Goal: Task Accomplishment & Management: Use online tool/utility

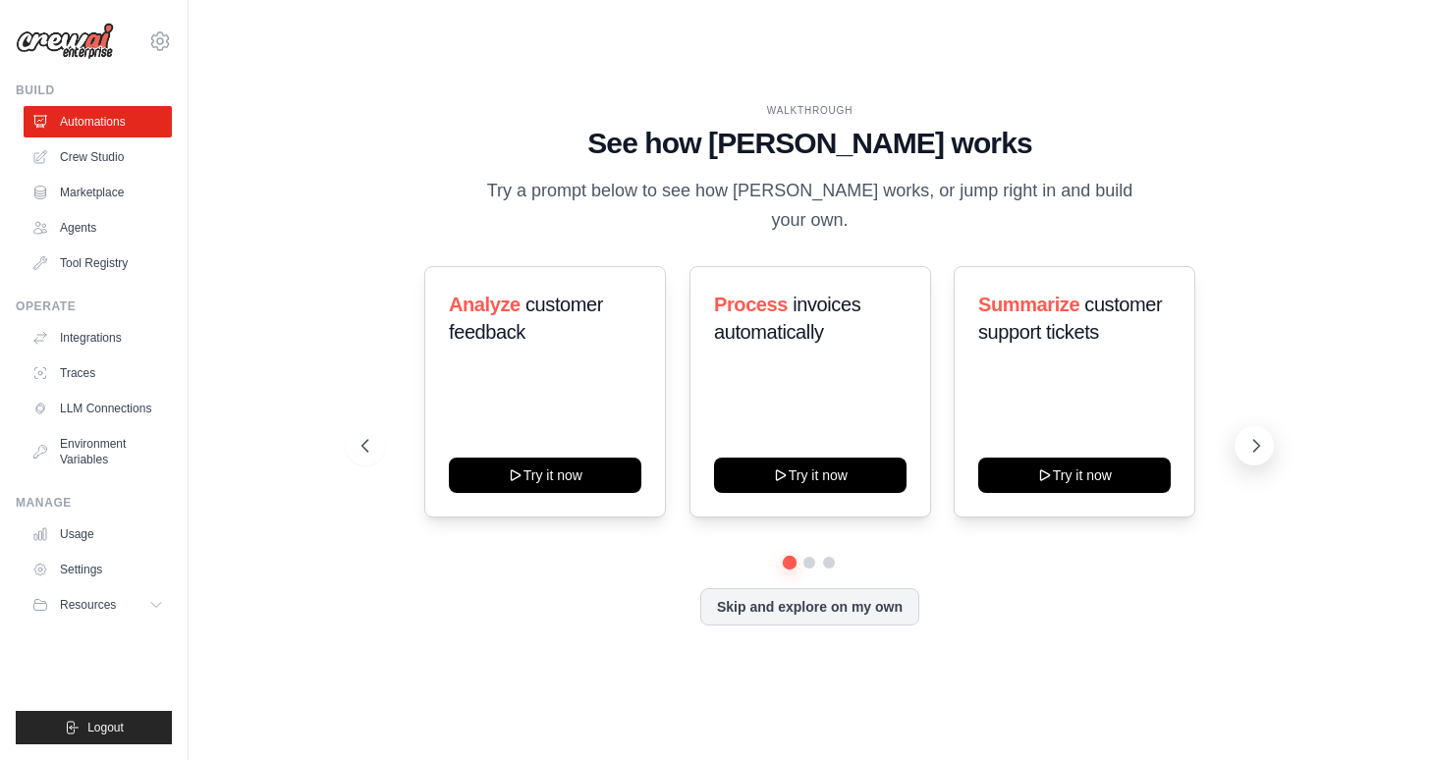
click at [1251, 446] on icon at bounding box center [1257, 446] width 20 height 20
click at [358, 438] on icon at bounding box center [364, 446] width 20 height 20
click at [93, 225] on link "Agents" at bounding box center [100, 227] width 148 height 31
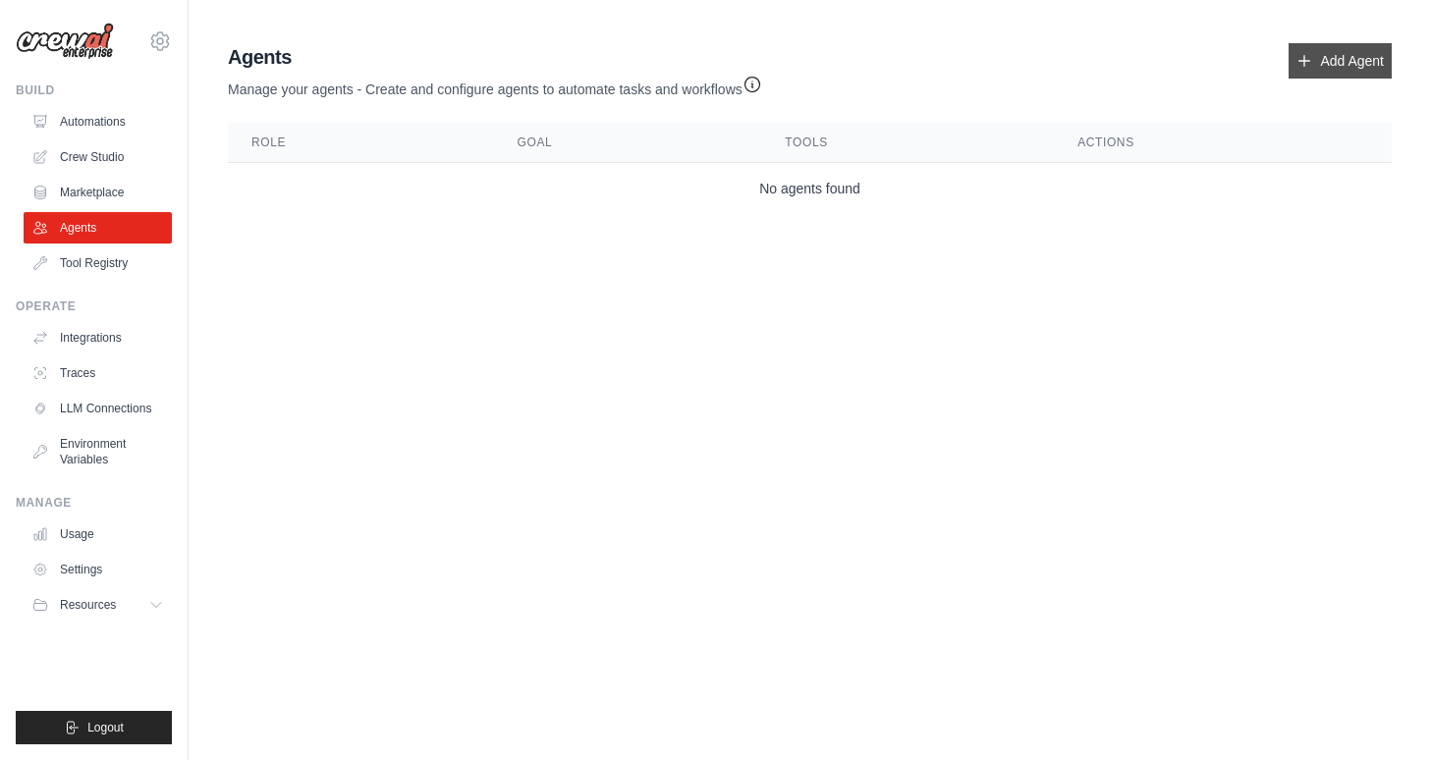
click at [1333, 72] on link "Add Agent" at bounding box center [1340, 60] width 103 height 35
click at [1384, 54] on link "Add Agent" at bounding box center [1340, 60] width 103 height 35
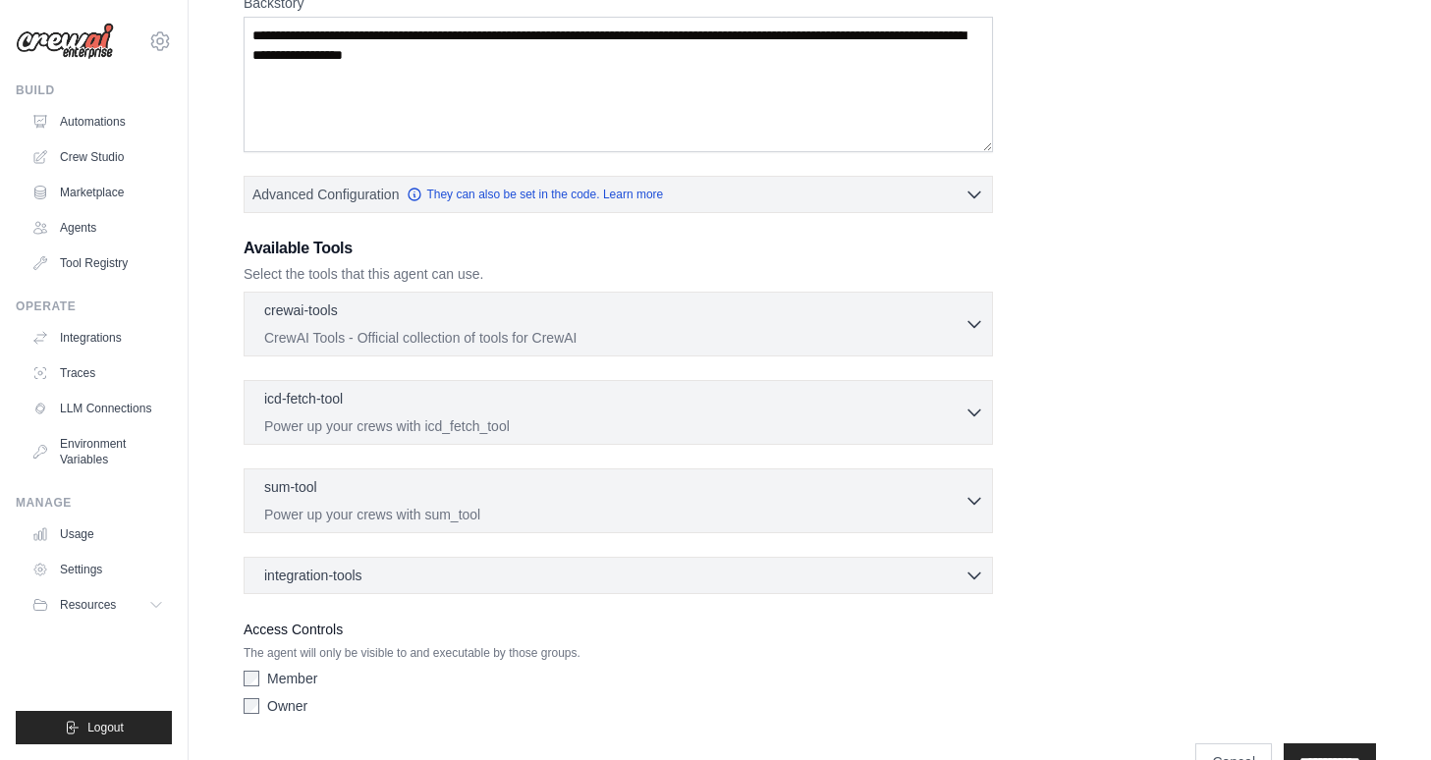
scroll to position [382, 0]
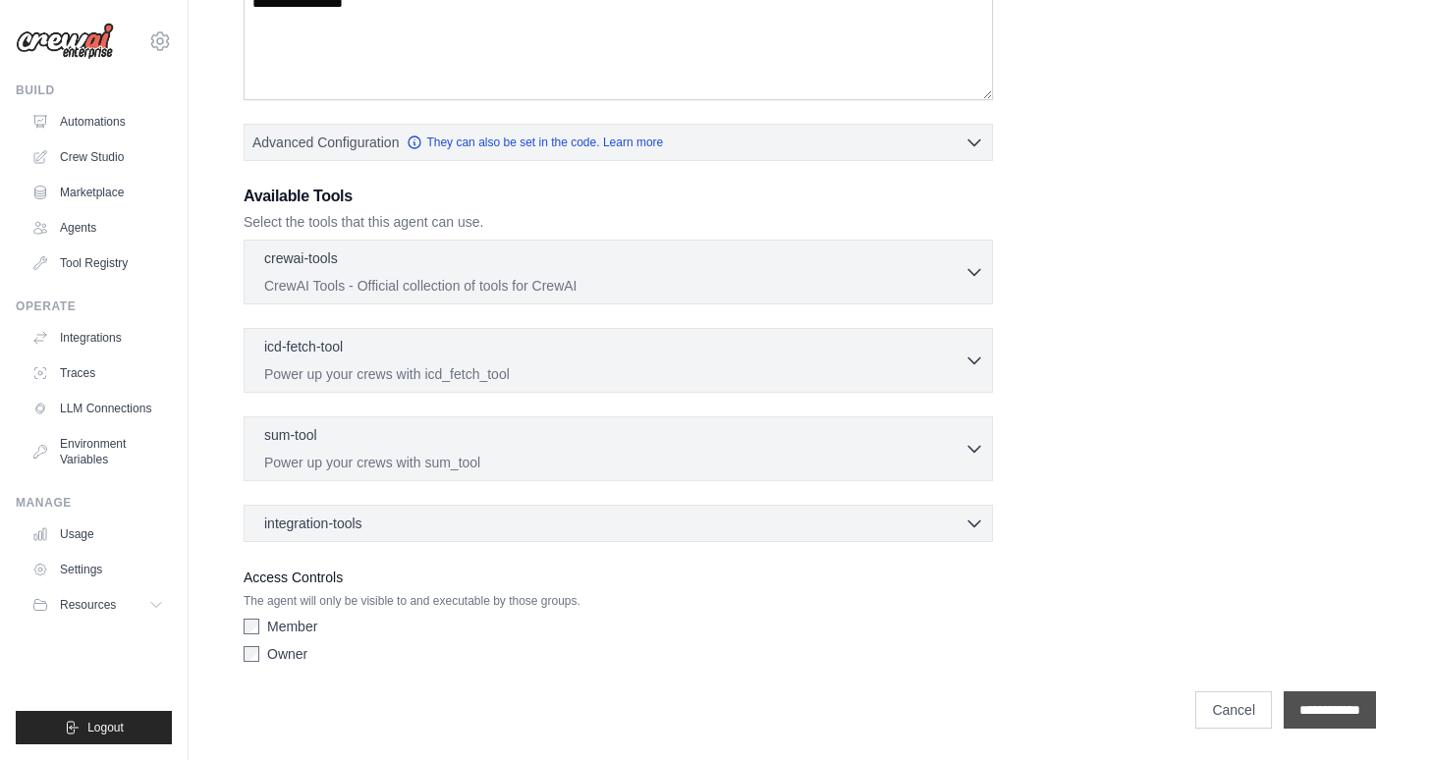
click at [1323, 703] on input "**********" at bounding box center [1330, 710] width 92 height 37
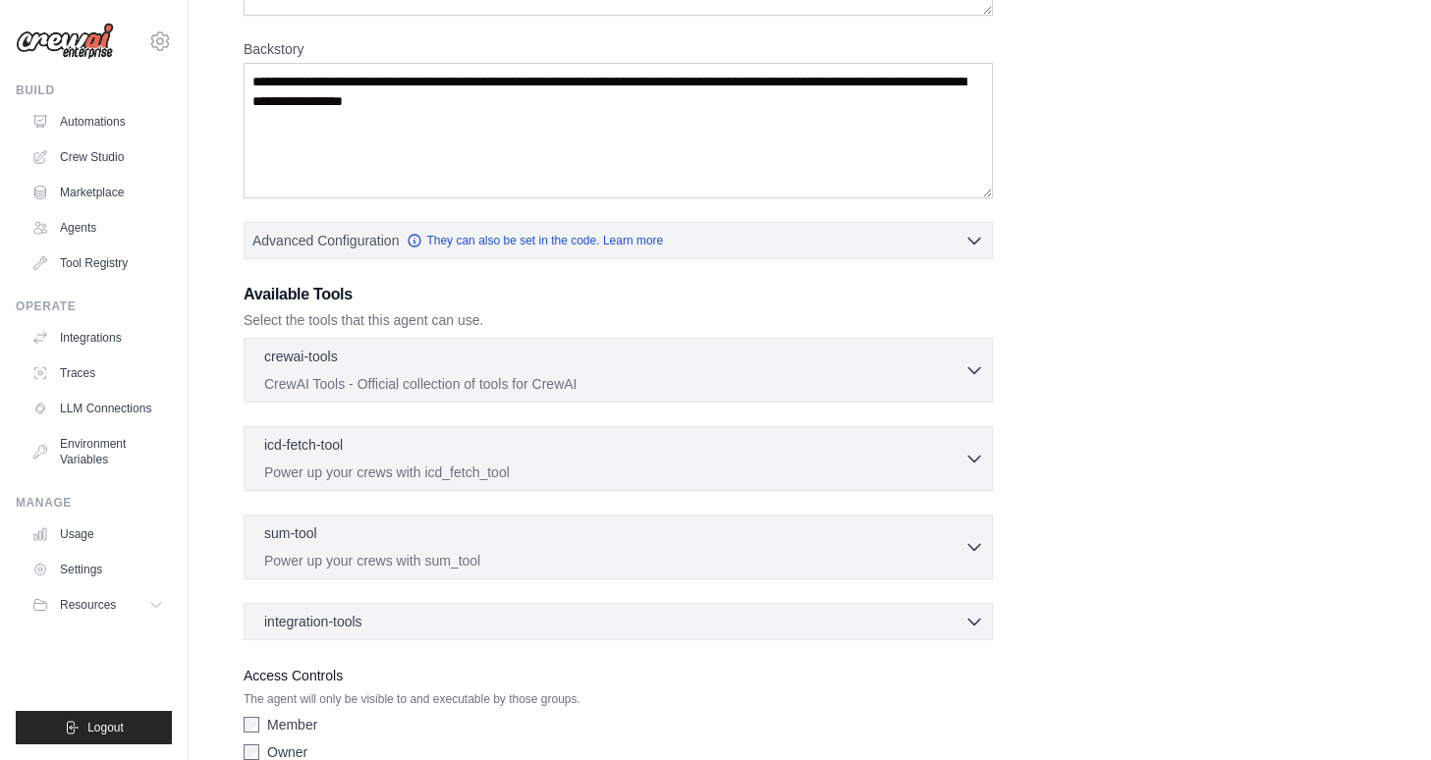
scroll to position [531, 0]
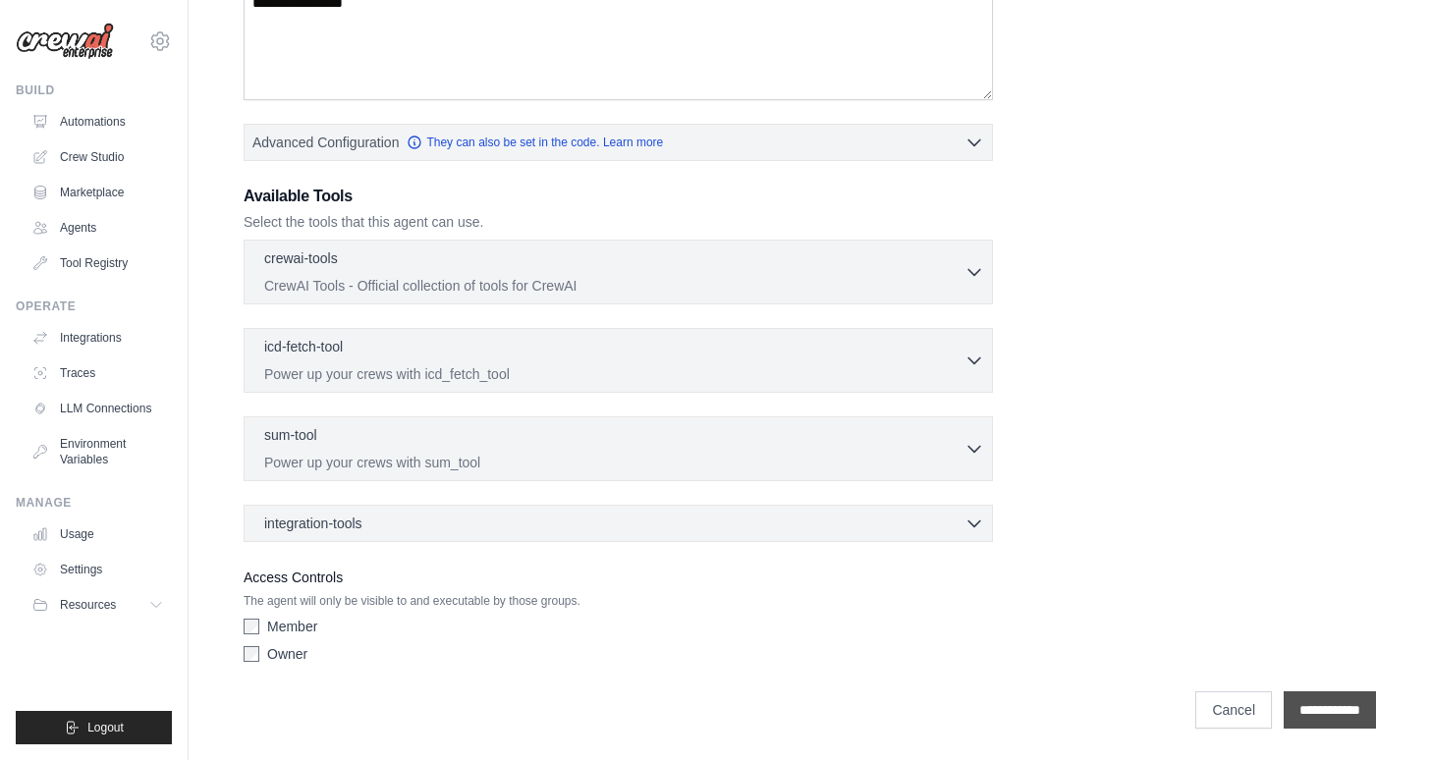
click at [1299, 715] on input "**********" at bounding box center [1330, 710] width 92 height 37
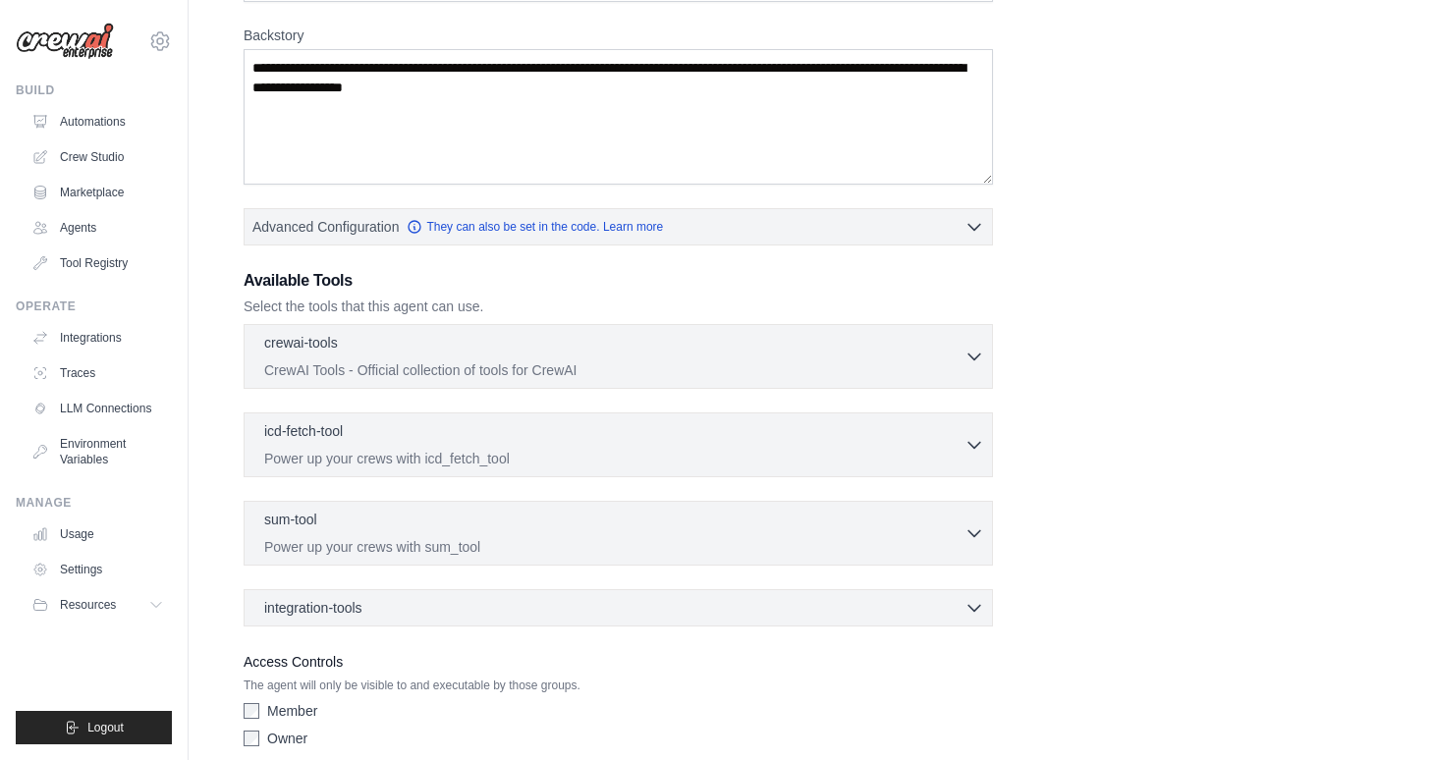
scroll to position [450, 0]
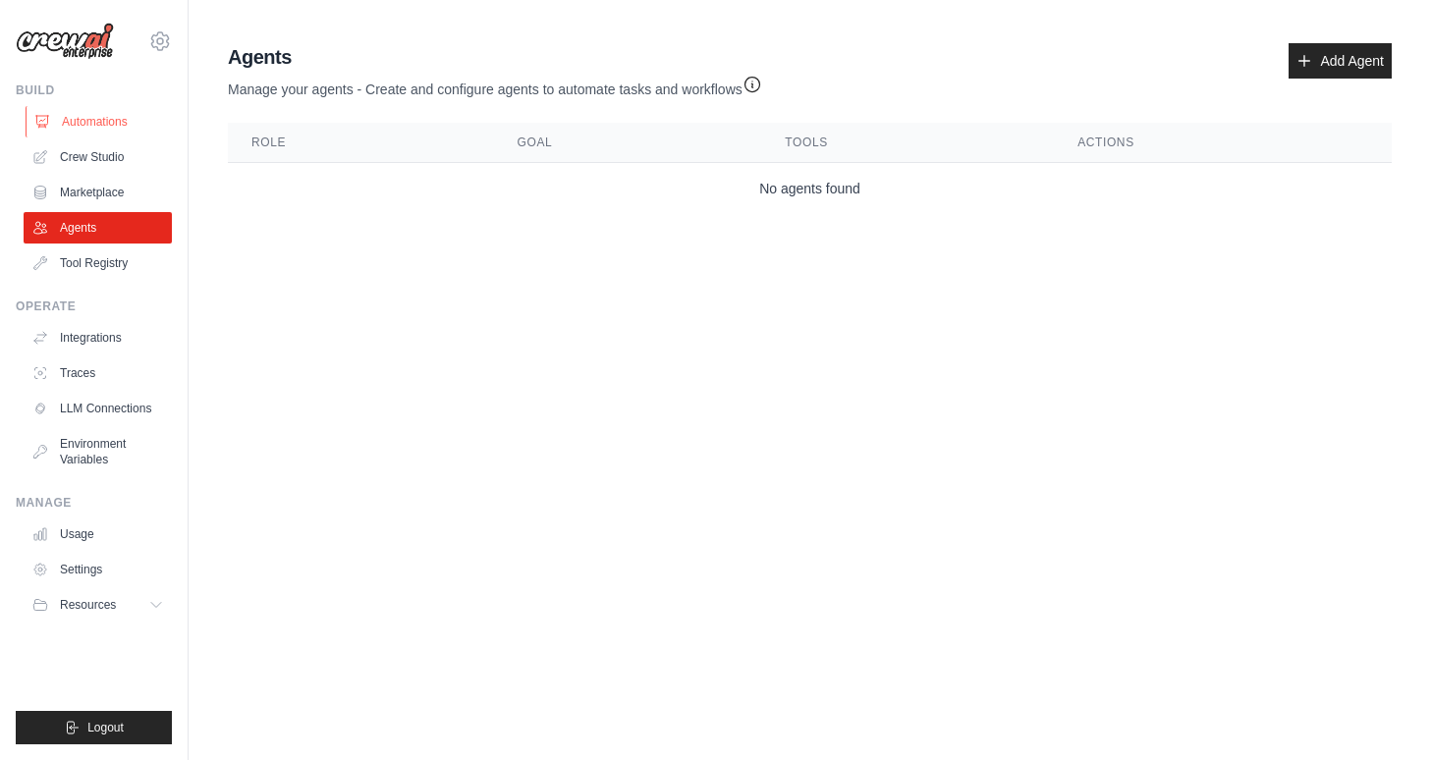
click at [132, 121] on link "Automations" at bounding box center [100, 121] width 148 height 31
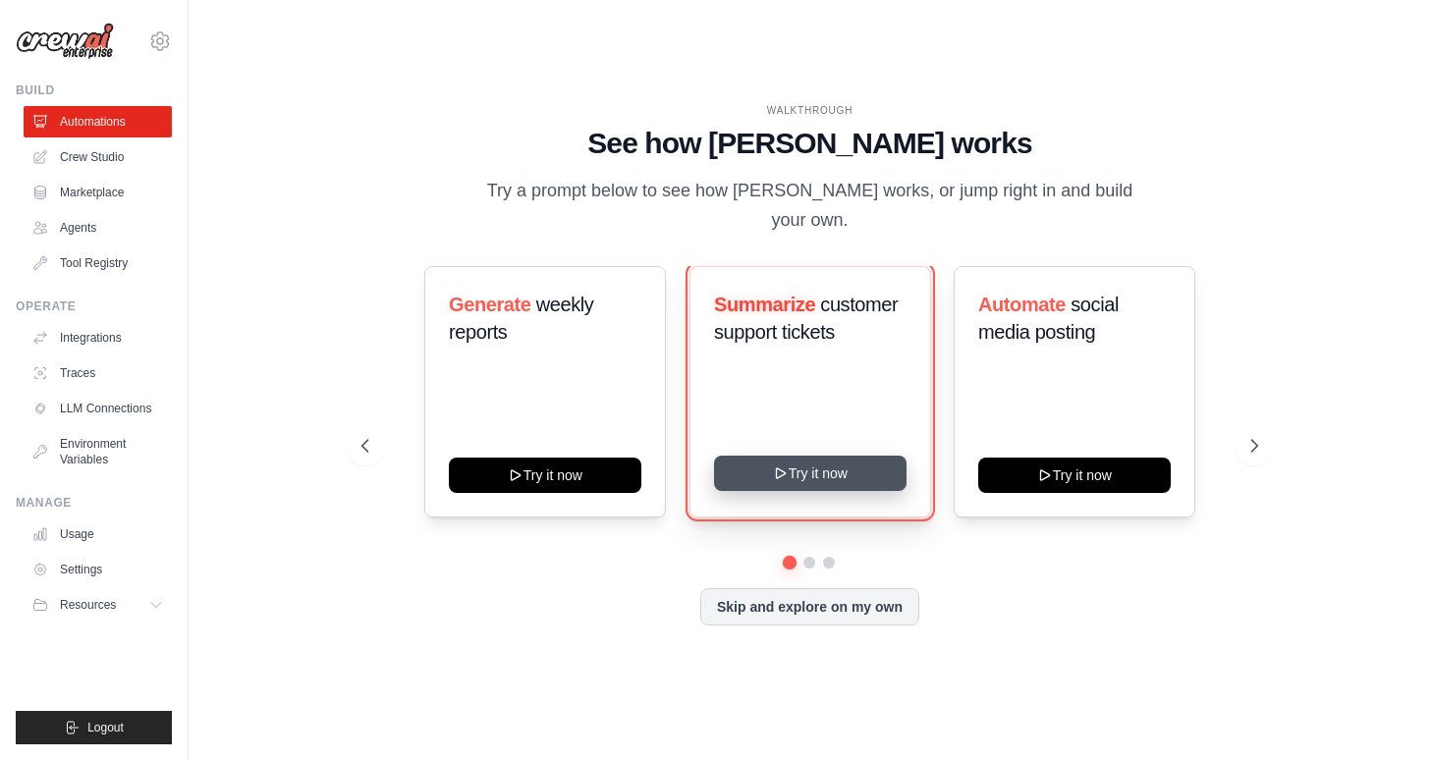
click at [829, 476] on button "Try it now" at bounding box center [810, 473] width 193 height 35
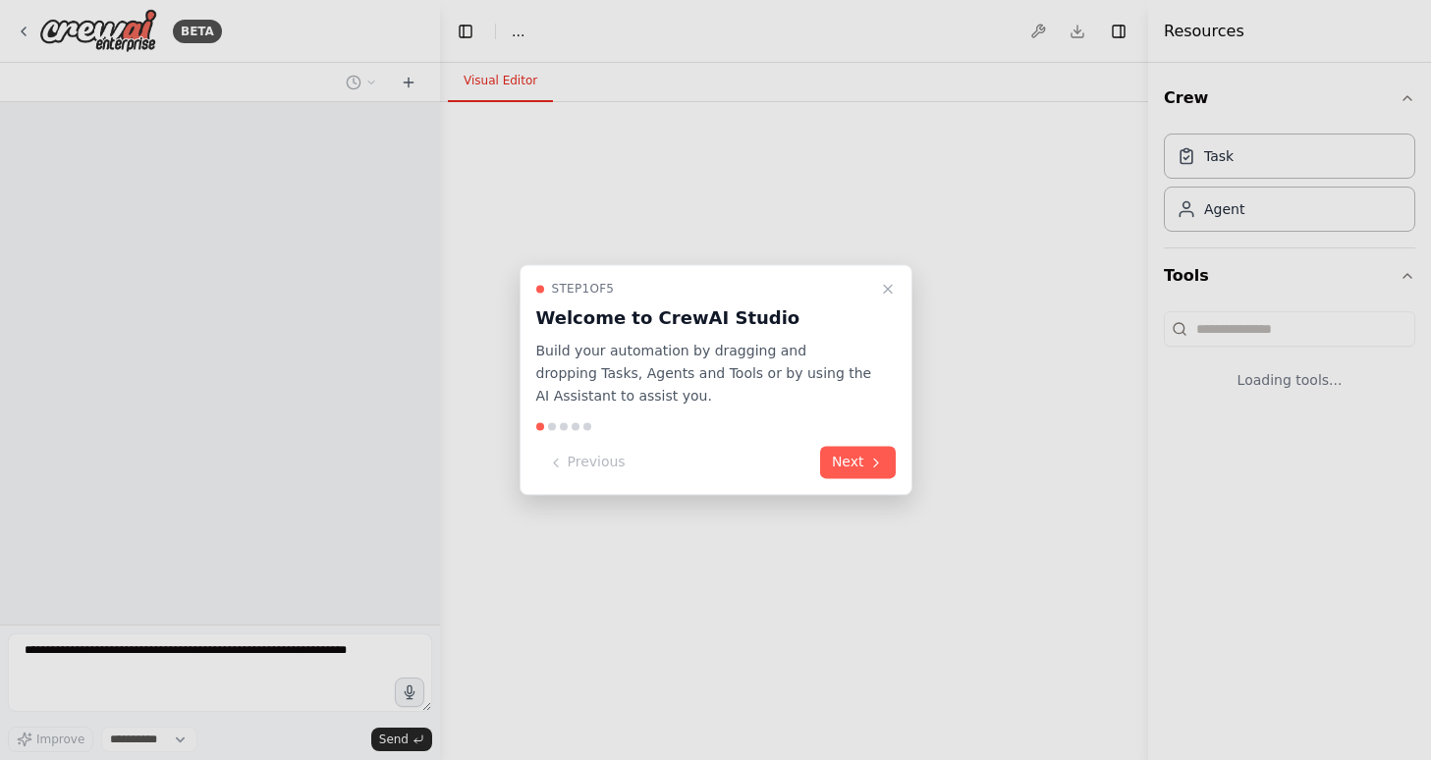
select select "****"
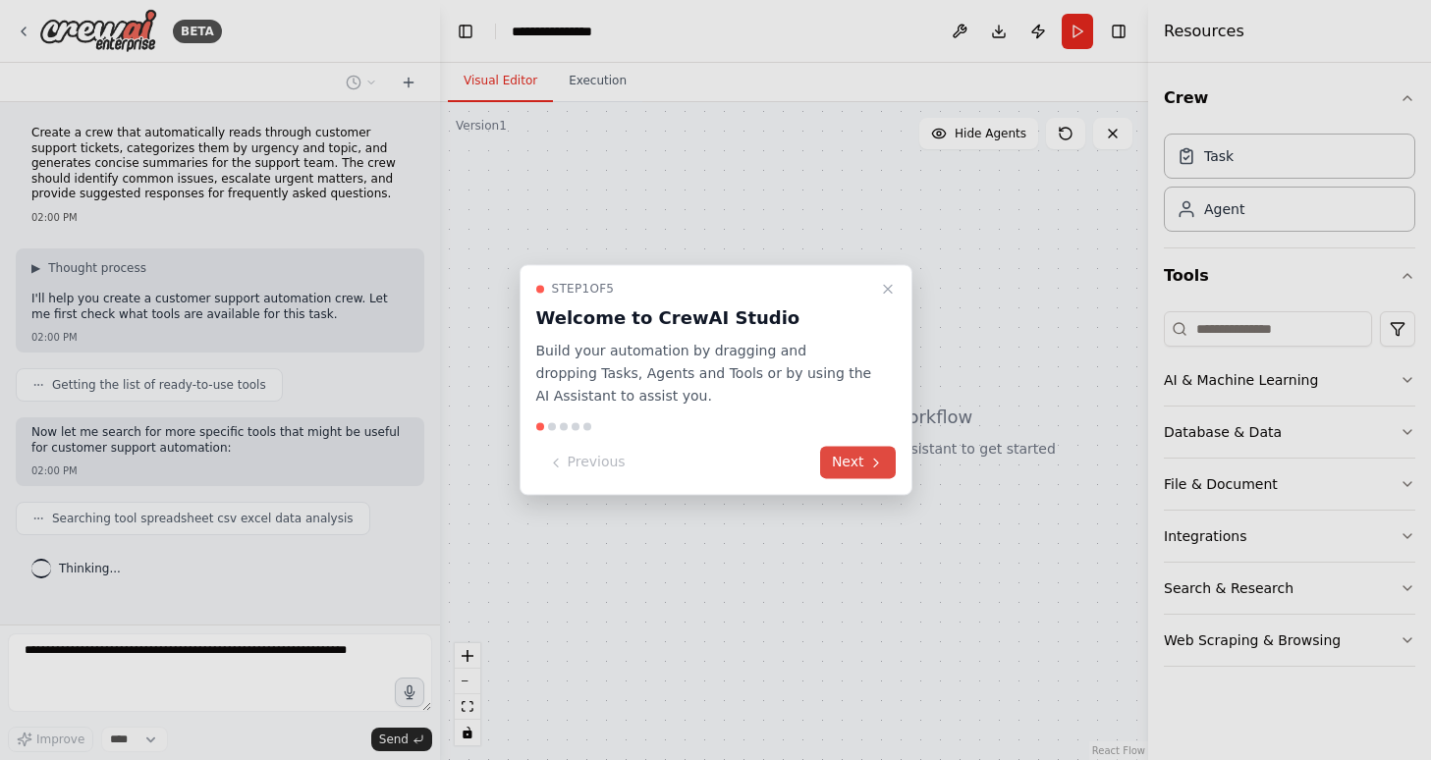
click at [870, 470] on icon at bounding box center [876, 463] width 16 height 16
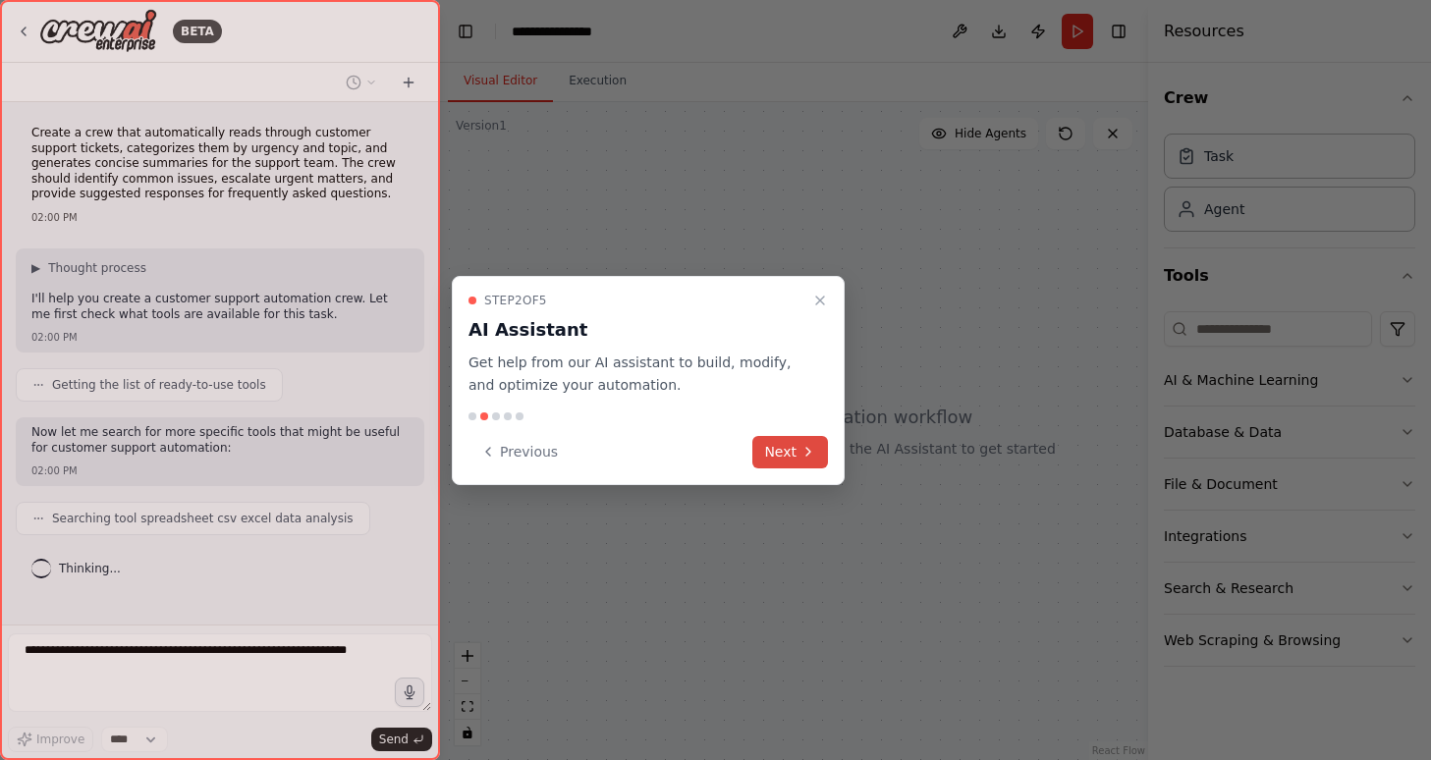
click at [797, 450] on button "Next" at bounding box center [791, 452] width 76 height 32
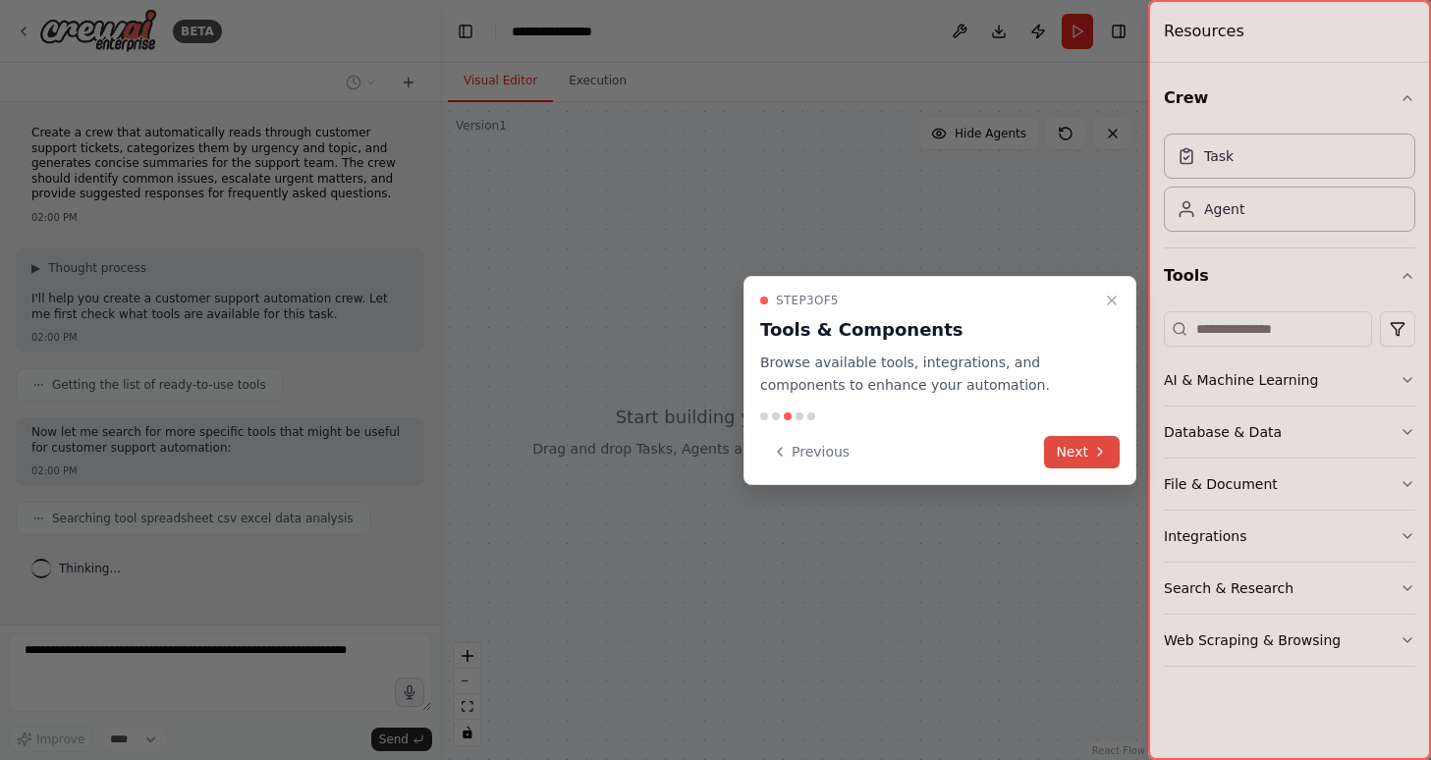
click at [1090, 450] on button "Next" at bounding box center [1082, 452] width 76 height 32
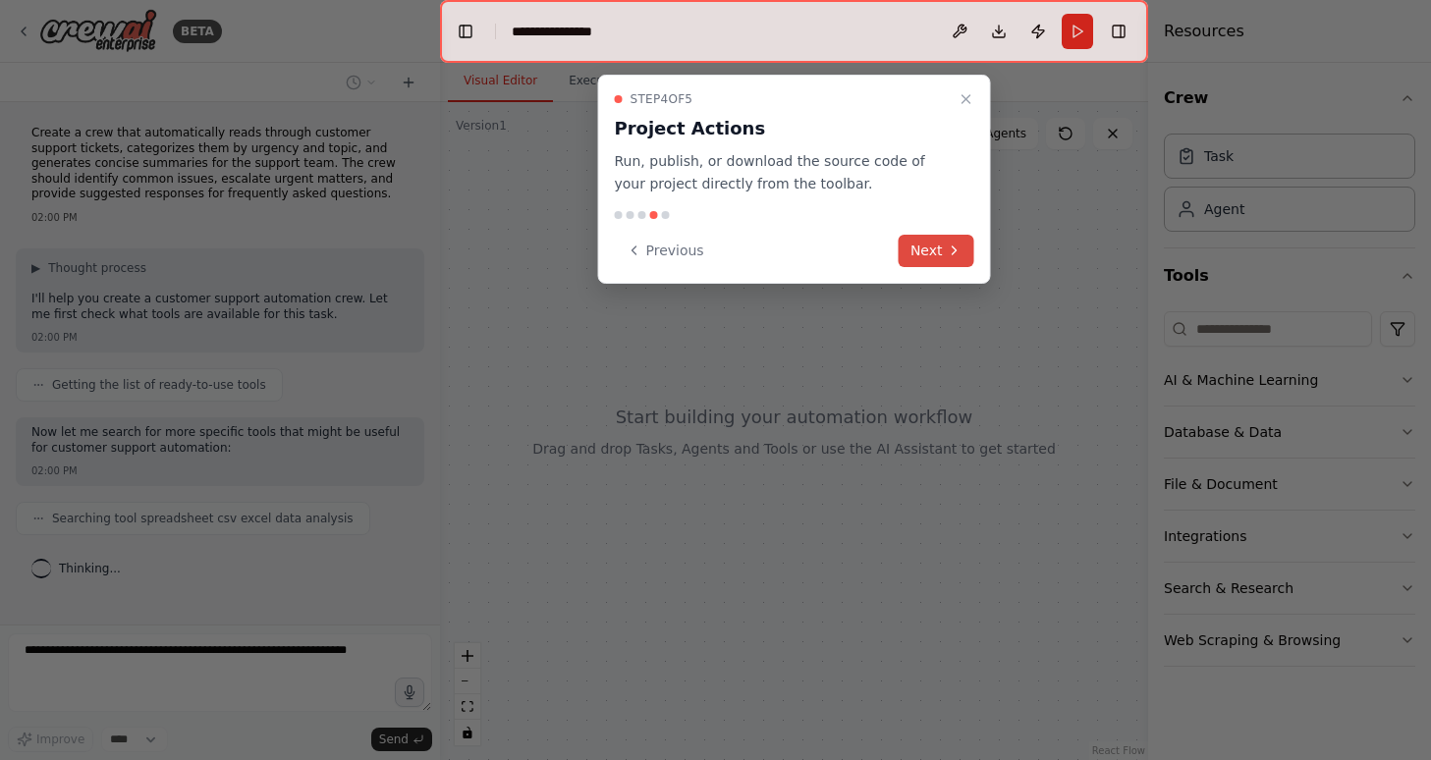
click at [931, 247] on button "Next" at bounding box center [937, 251] width 76 height 32
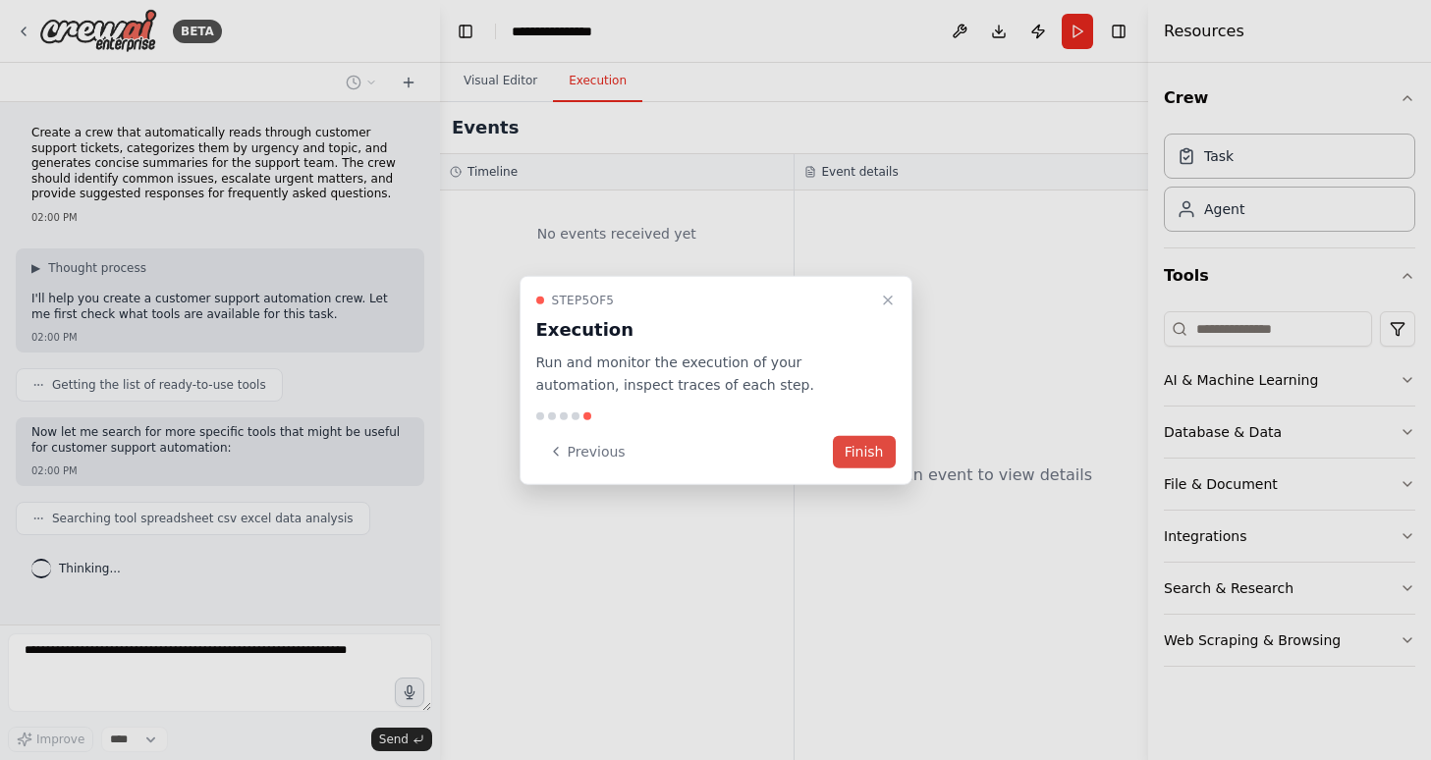
click at [863, 452] on button "Finish" at bounding box center [864, 451] width 63 height 32
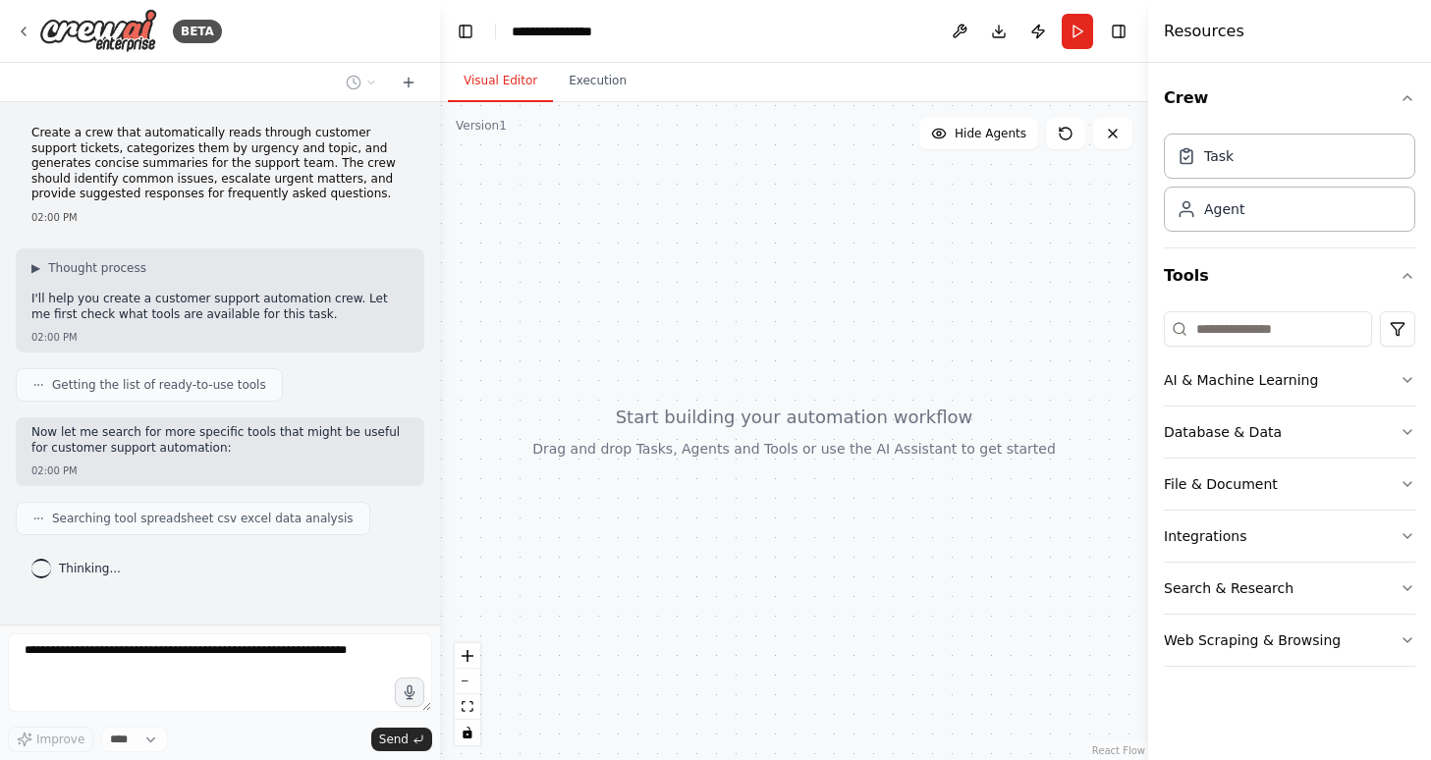
drag, startPoint x: 784, startPoint y: 287, endPoint x: 815, endPoint y: 340, distance: 61.7
click at [815, 340] on div at bounding box center [794, 431] width 708 height 658
click at [467, 654] on icon "zoom in" at bounding box center [468, 656] width 12 height 12
click at [469, 682] on button "zoom out" at bounding box center [468, 682] width 26 height 26
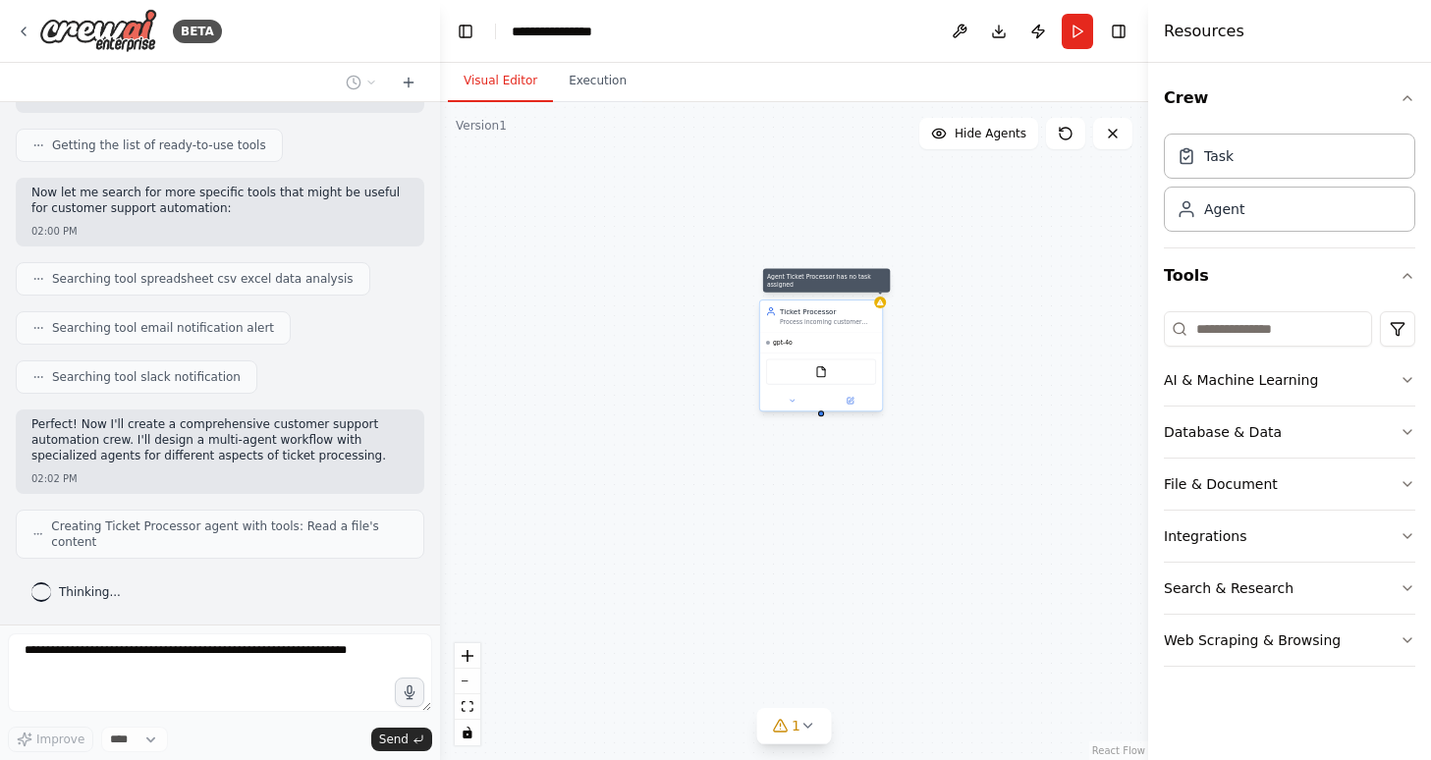
scroll to position [289, 0]
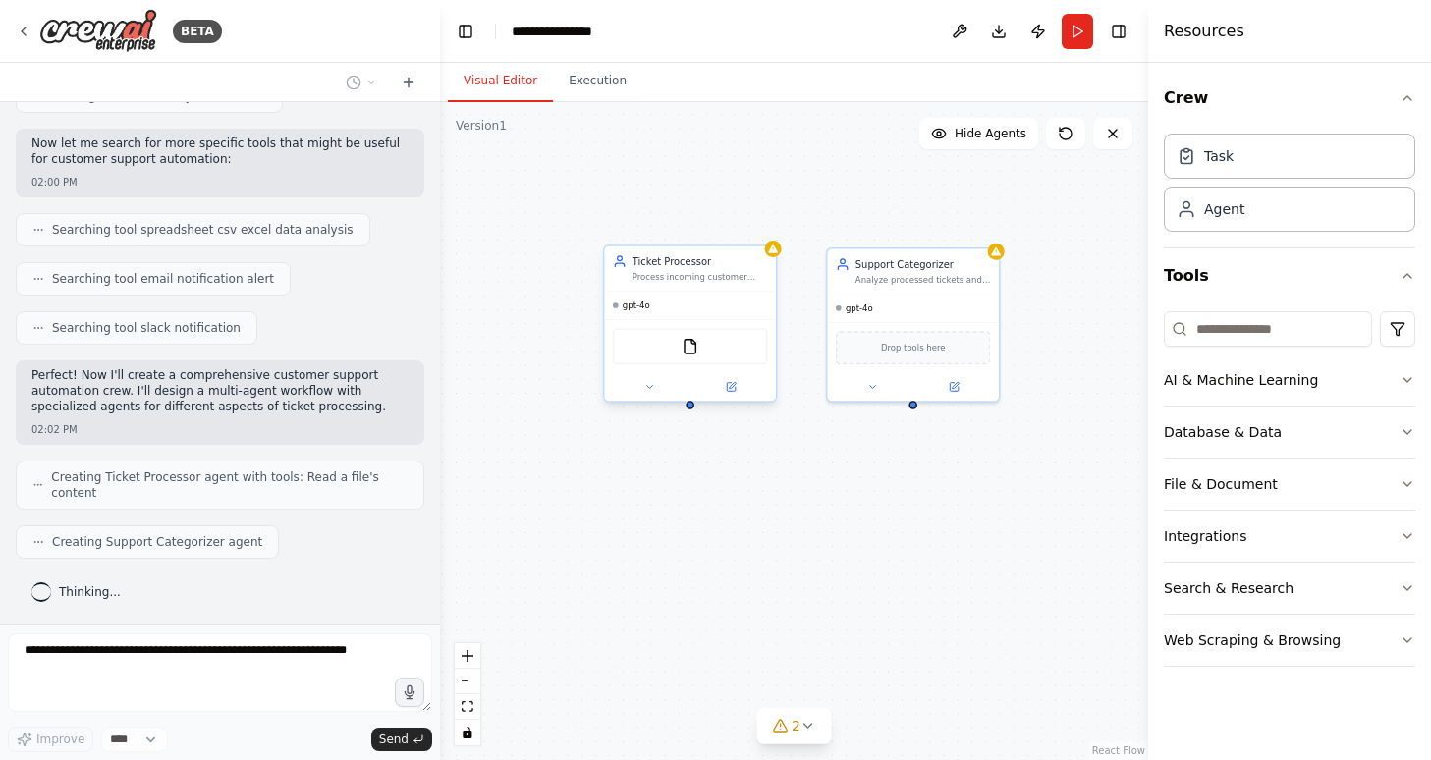
drag, startPoint x: 983, startPoint y: 268, endPoint x: 879, endPoint y: 201, distance: 123.7
click at [879, 201] on div "Ticket Processor Process incoming customer support tickets by reading ticket co…" at bounding box center [794, 431] width 708 height 658
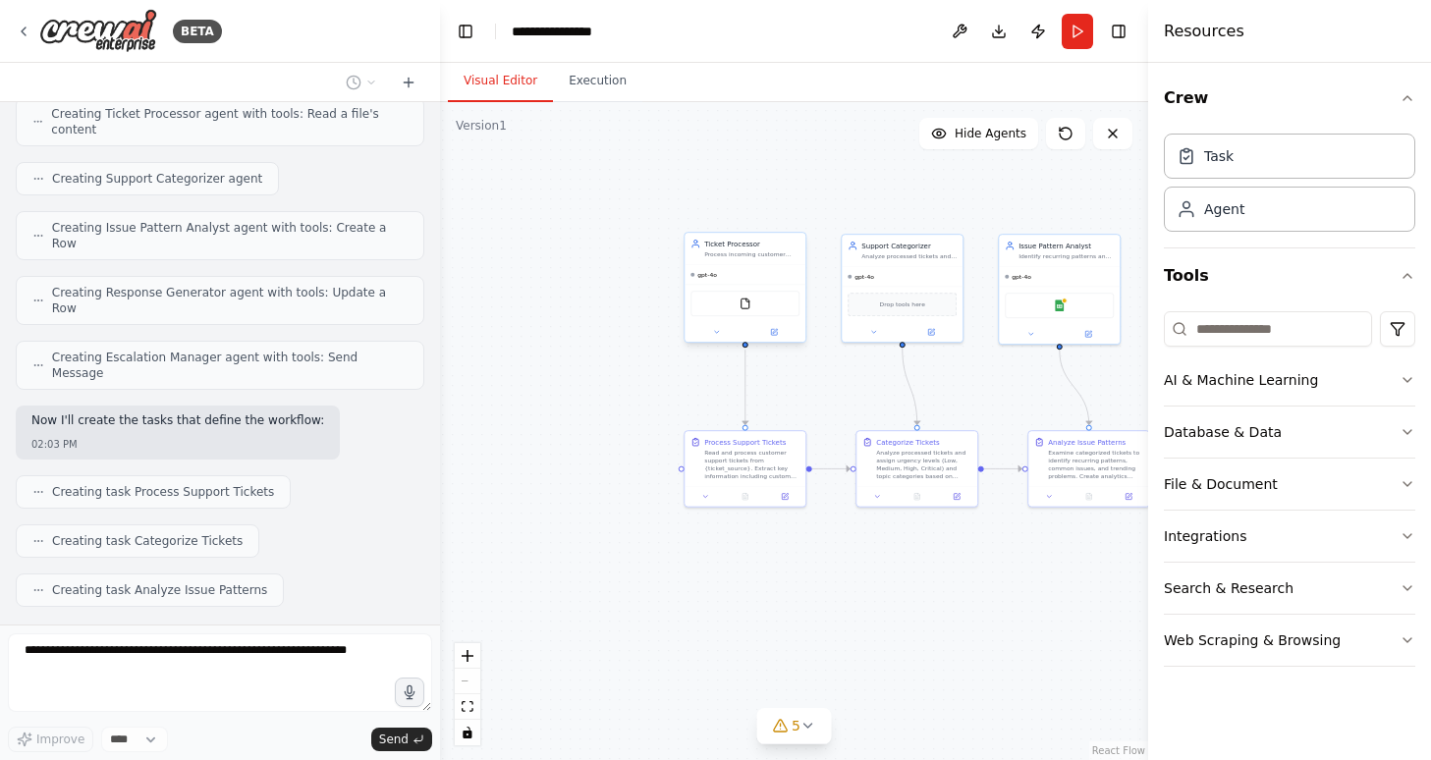
scroll to position [701, 0]
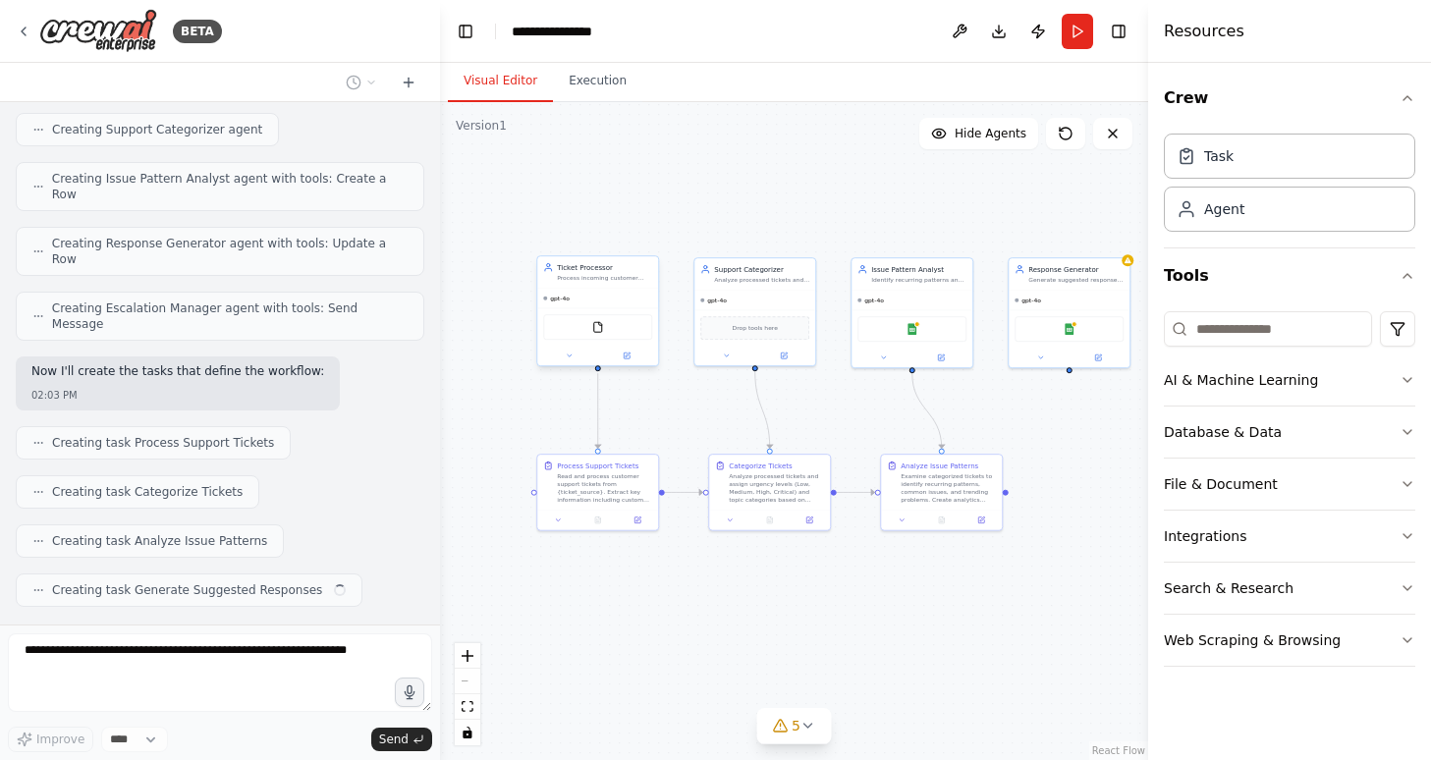
drag, startPoint x: 923, startPoint y: 187, endPoint x: 776, endPoint y: 210, distance: 149.2
click at [776, 210] on div ".deletable-edge-delete-btn { width: 20px; height: 20px; border: 0px solid #ffff…" at bounding box center [794, 431] width 708 height 658
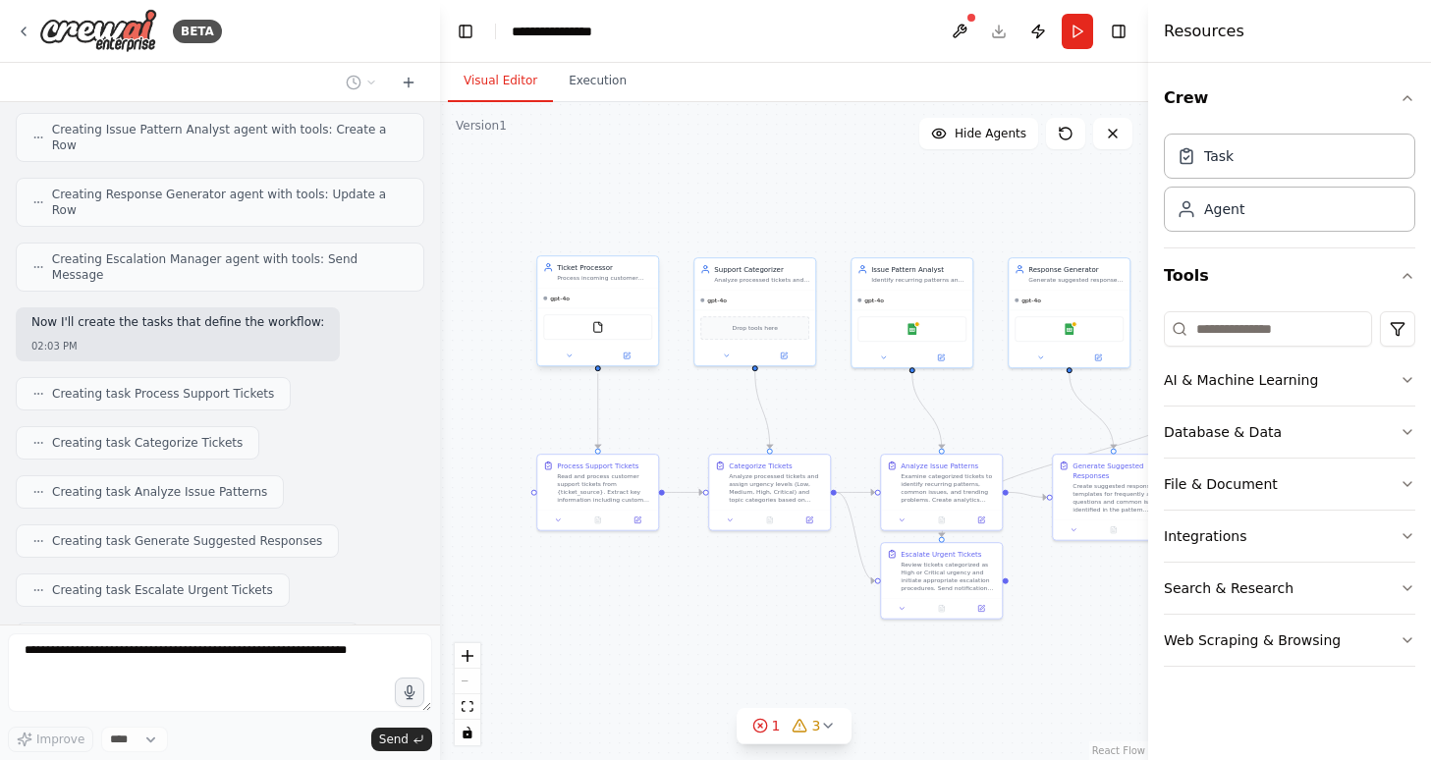
scroll to position [800, 0]
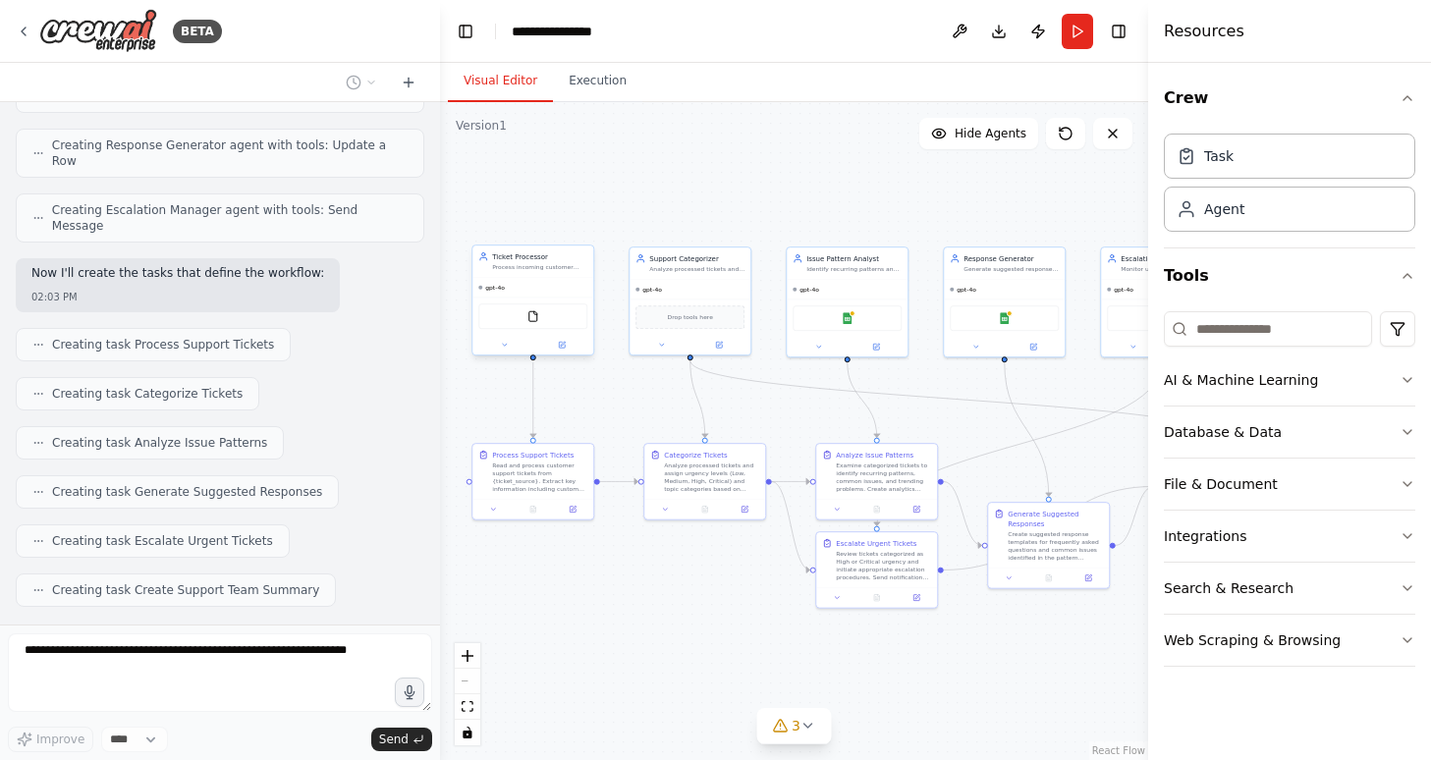
drag, startPoint x: 829, startPoint y: 196, endPoint x: 767, endPoint y: 186, distance: 62.7
click at [767, 186] on div ".deletable-edge-delete-btn { width: 20px; height: 20px; border: 0px solid #ffff…" at bounding box center [794, 431] width 708 height 658
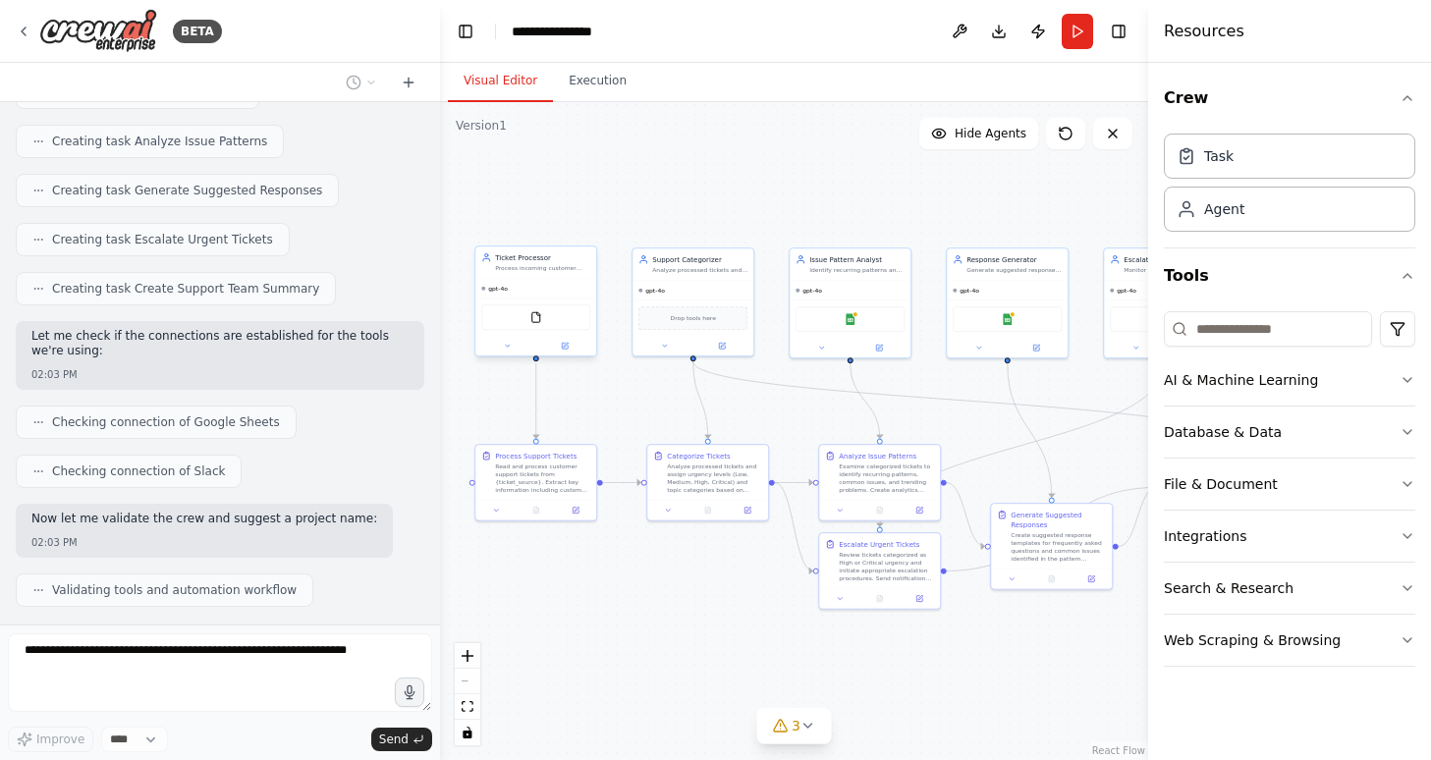
scroll to position [1150, 0]
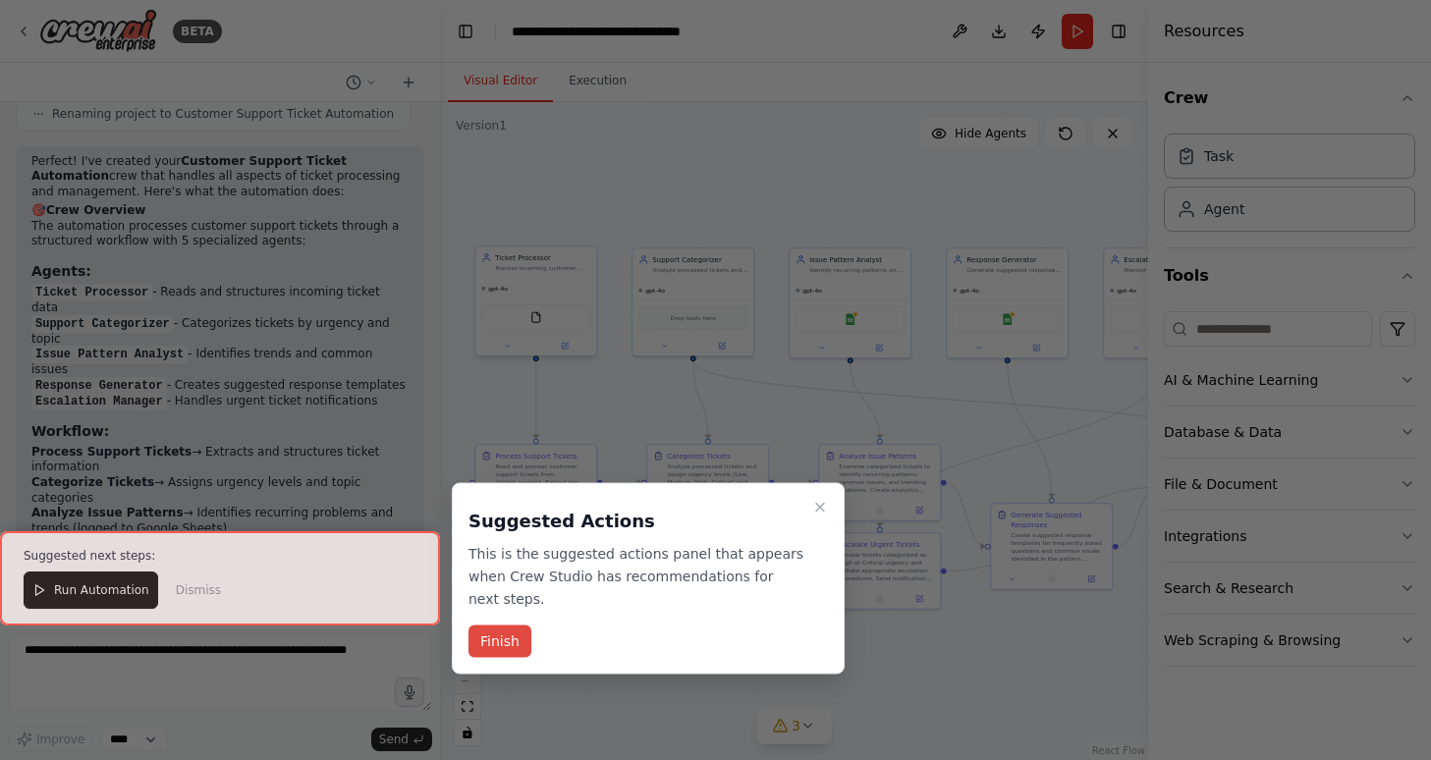
click at [496, 644] on button "Finish" at bounding box center [500, 642] width 63 height 32
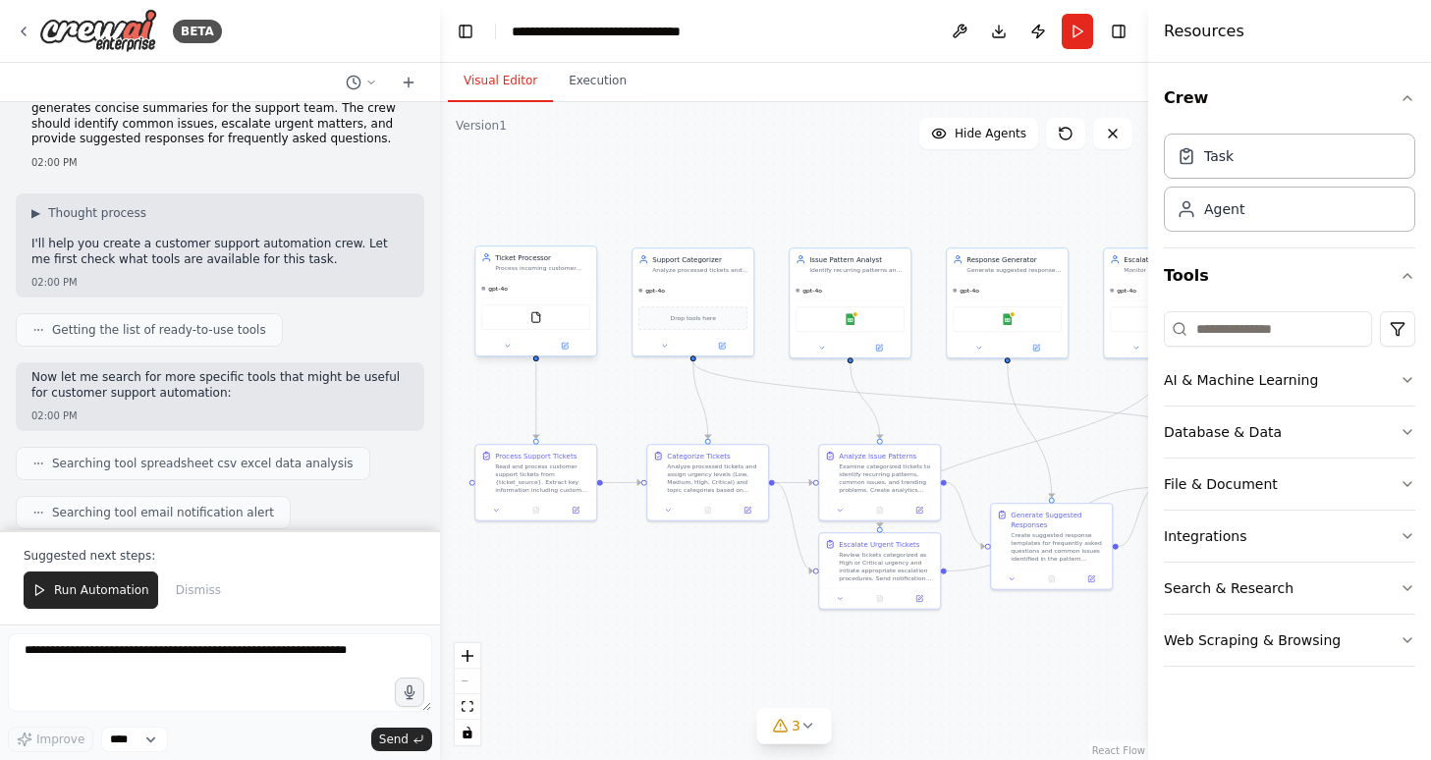
scroll to position [0, 0]
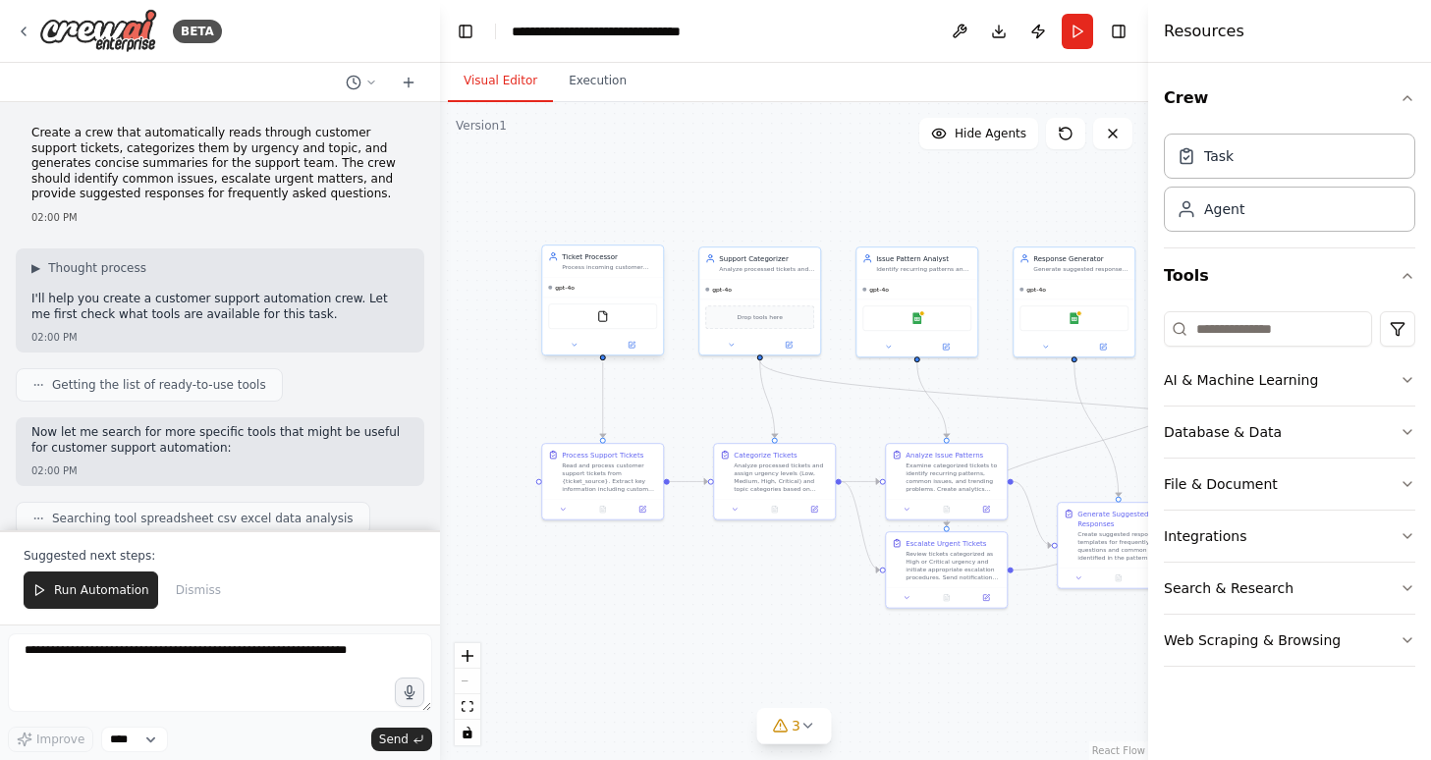
drag, startPoint x: 858, startPoint y: 221, endPoint x: 924, endPoint y: 221, distance: 66.8
click at [924, 221] on div ".deletable-edge-delete-btn { width: 20px; height: 20px; border: 0px solid #ffff…" at bounding box center [794, 431] width 708 height 658
drag, startPoint x: 429, startPoint y: 709, endPoint x: 423, endPoint y: 322, distance: 387.1
click at [423, 322] on div "BETA Create a crew that automatically reads through customer support tickets, c…" at bounding box center [220, 380] width 440 height 760
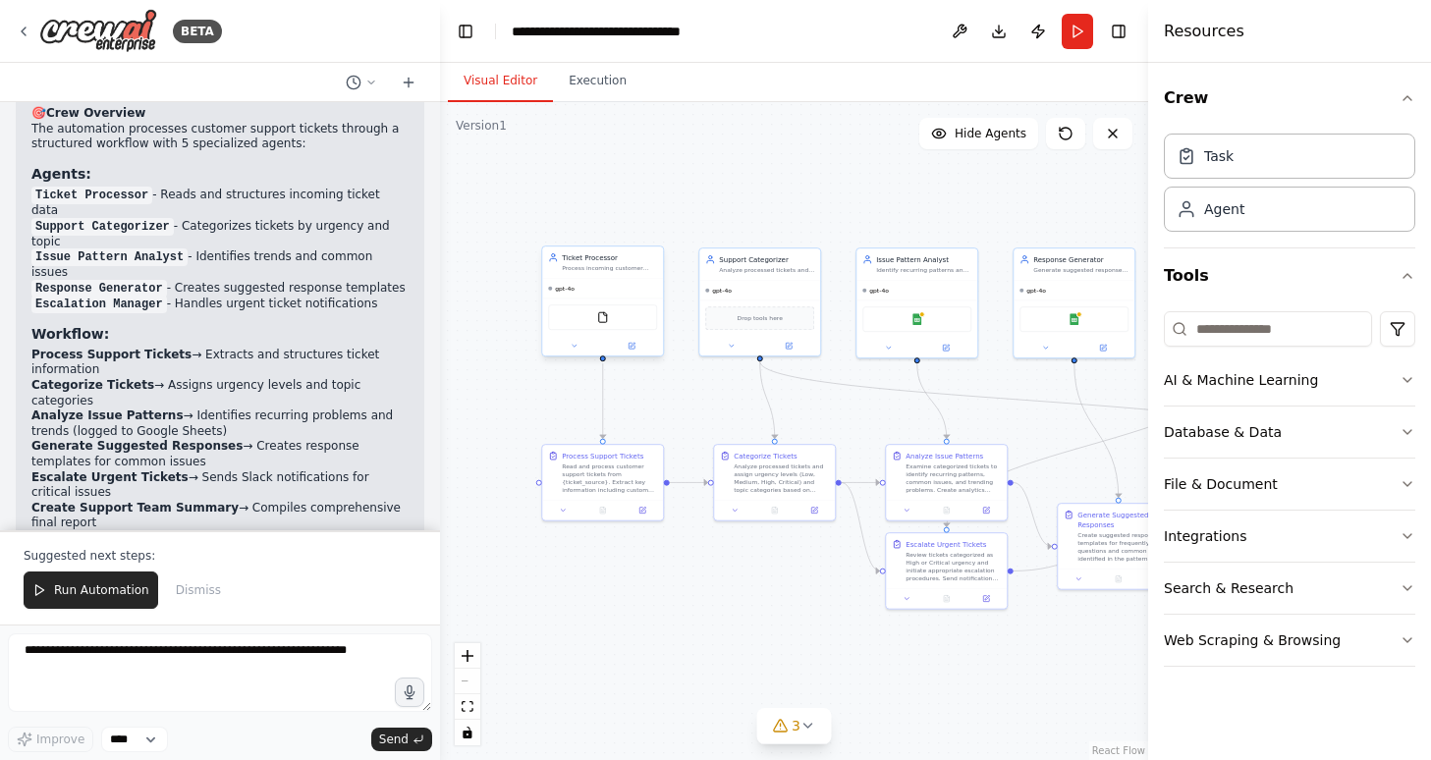
scroll to position [1955, 0]
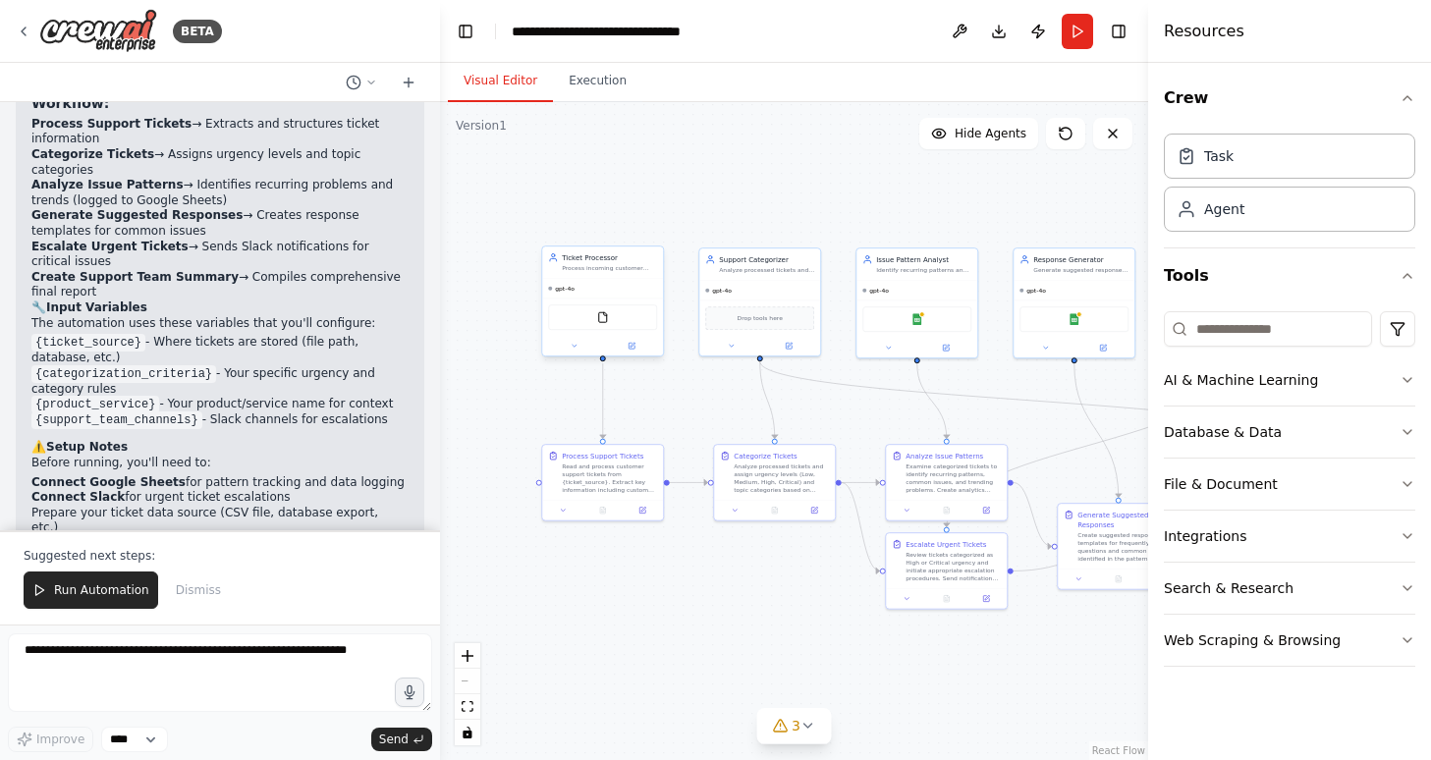
click at [596, 265] on div "Process incoming customer support tickets by reading ticket content from {ticke…" at bounding box center [609, 268] width 95 height 8
click at [631, 345] on icon at bounding box center [633, 345] width 5 height 5
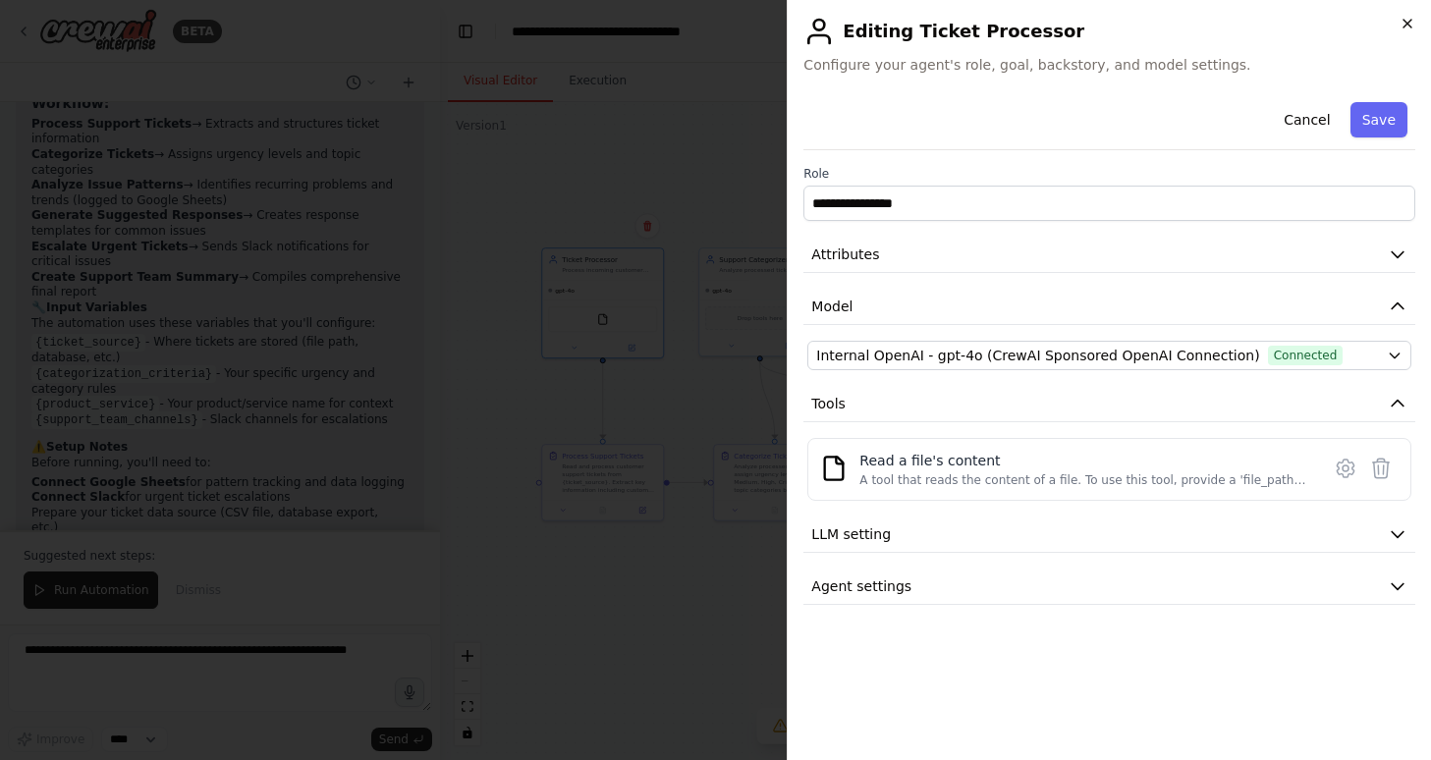
click at [1408, 18] on icon "button" at bounding box center [1408, 24] width 16 height 16
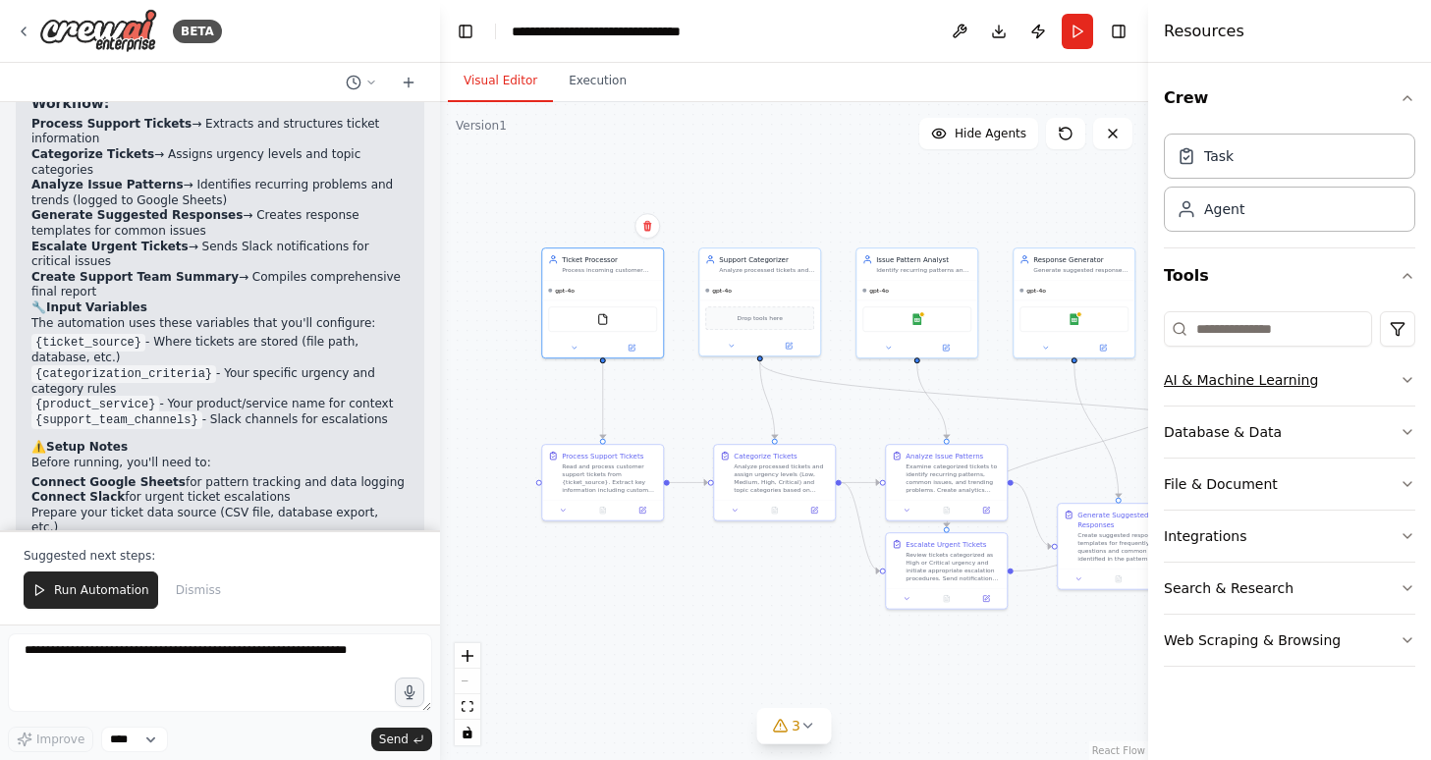
click at [1408, 379] on icon "button" at bounding box center [1408, 380] width 16 height 16
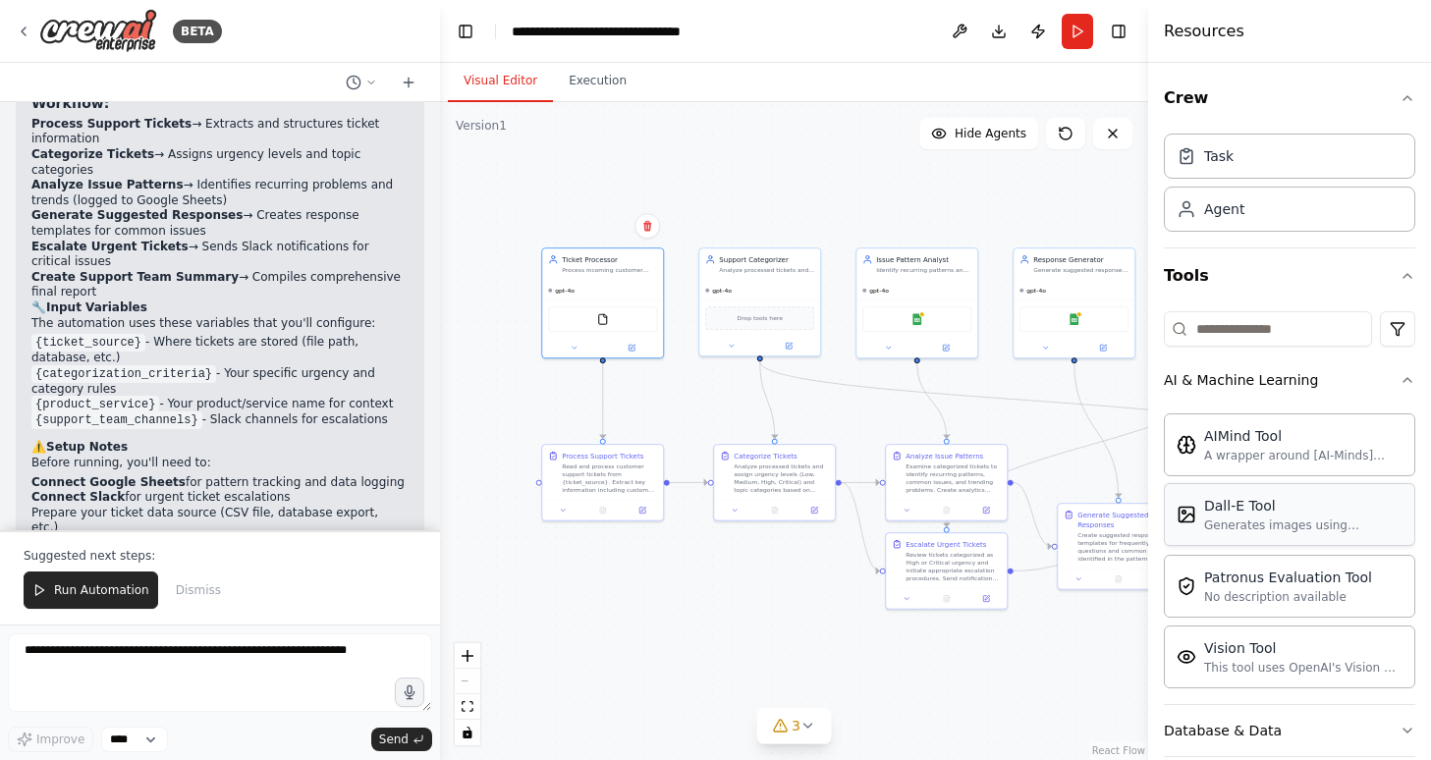
click at [1283, 526] on div "Generates images using OpenAI's Dall-E model." at bounding box center [1303, 526] width 198 height 16
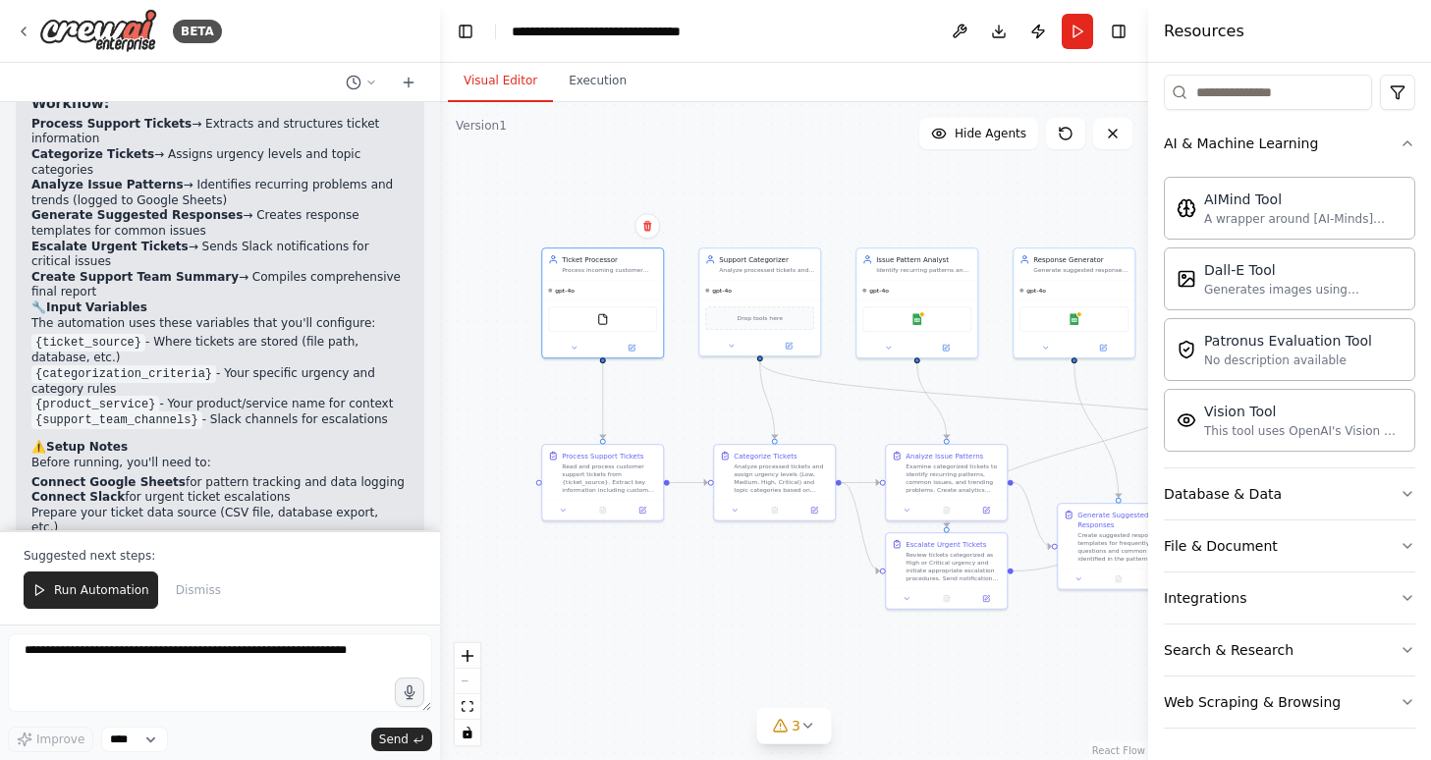
scroll to position [0, 0]
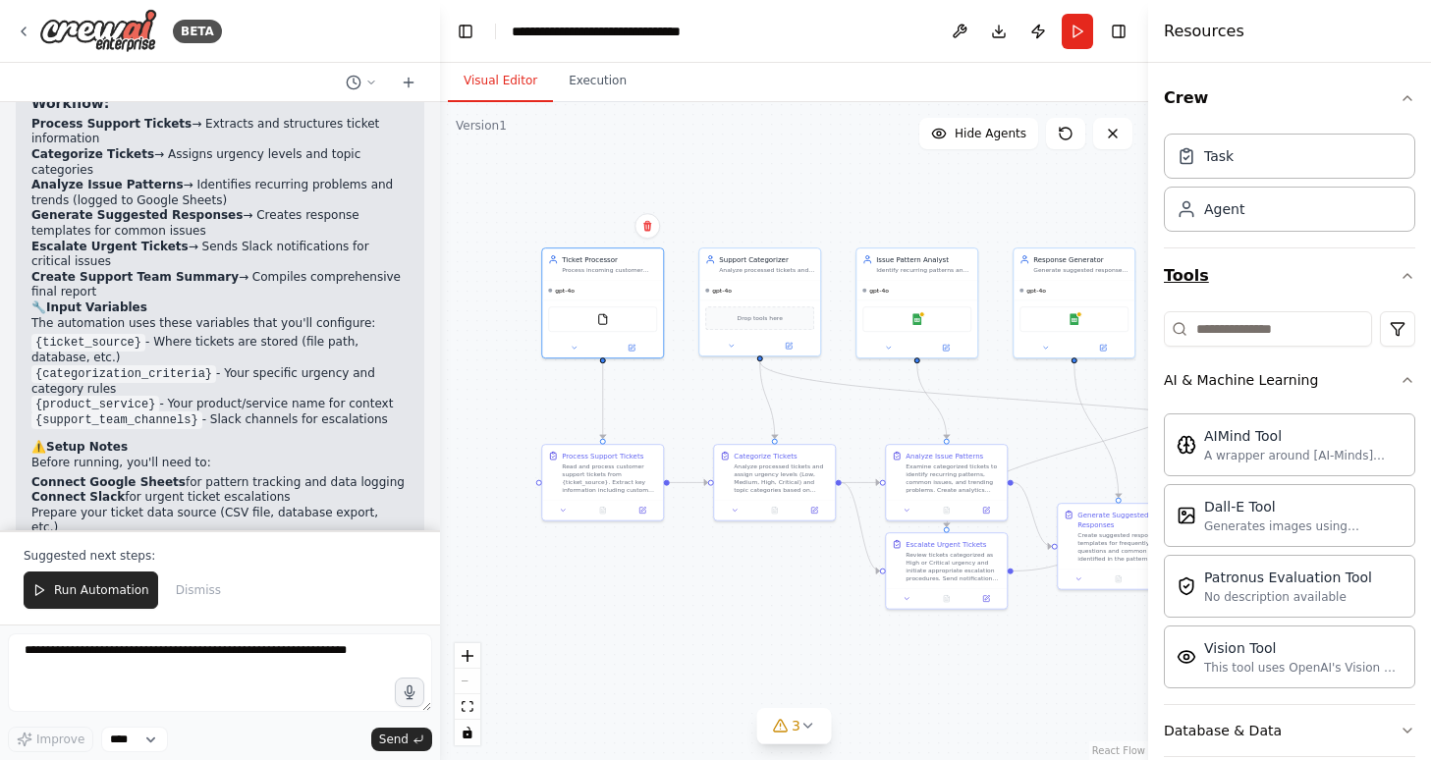
click at [1408, 276] on icon "button" at bounding box center [1408, 276] width 16 height 16
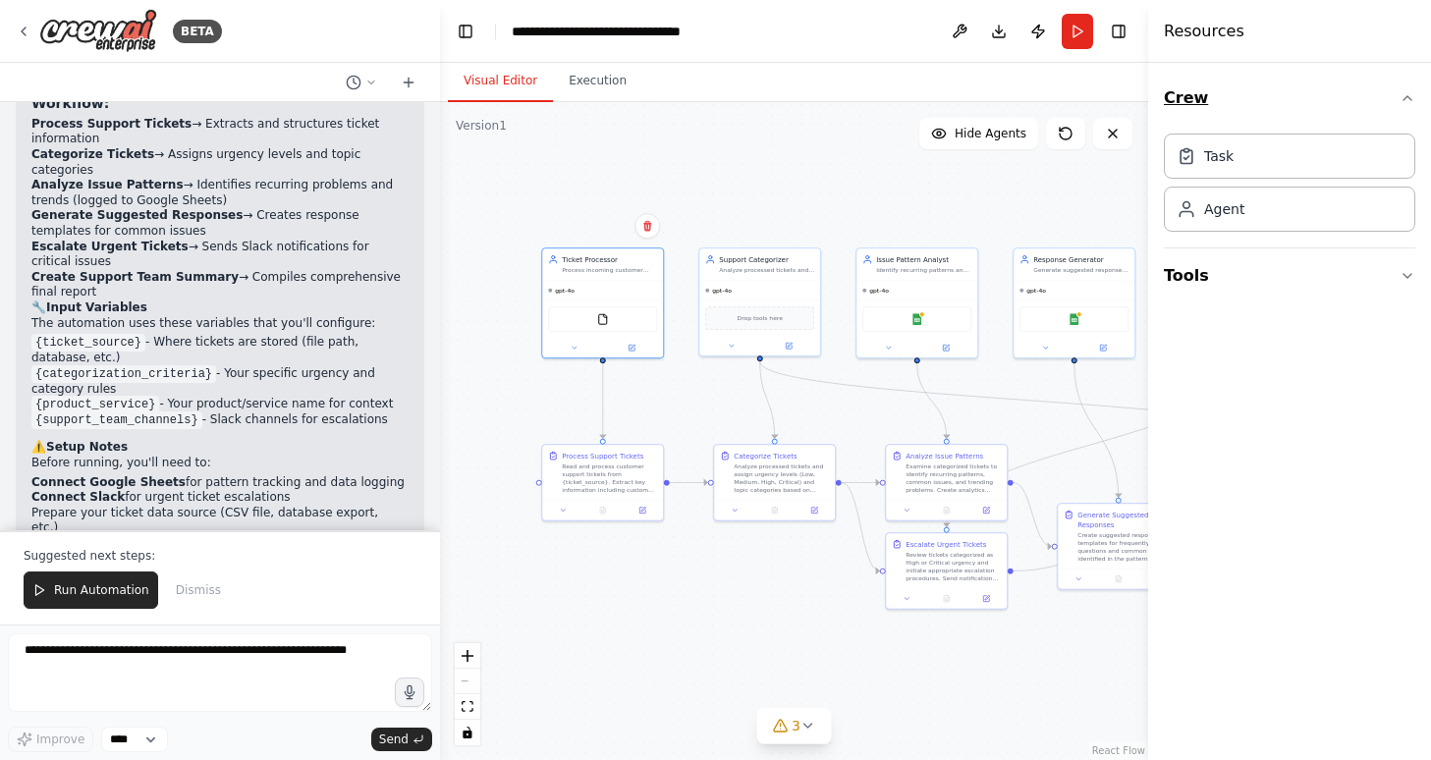
click at [1409, 94] on icon "button" at bounding box center [1408, 98] width 16 height 16
click at [1406, 155] on icon "button" at bounding box center [1408, 154] width 16 height 16
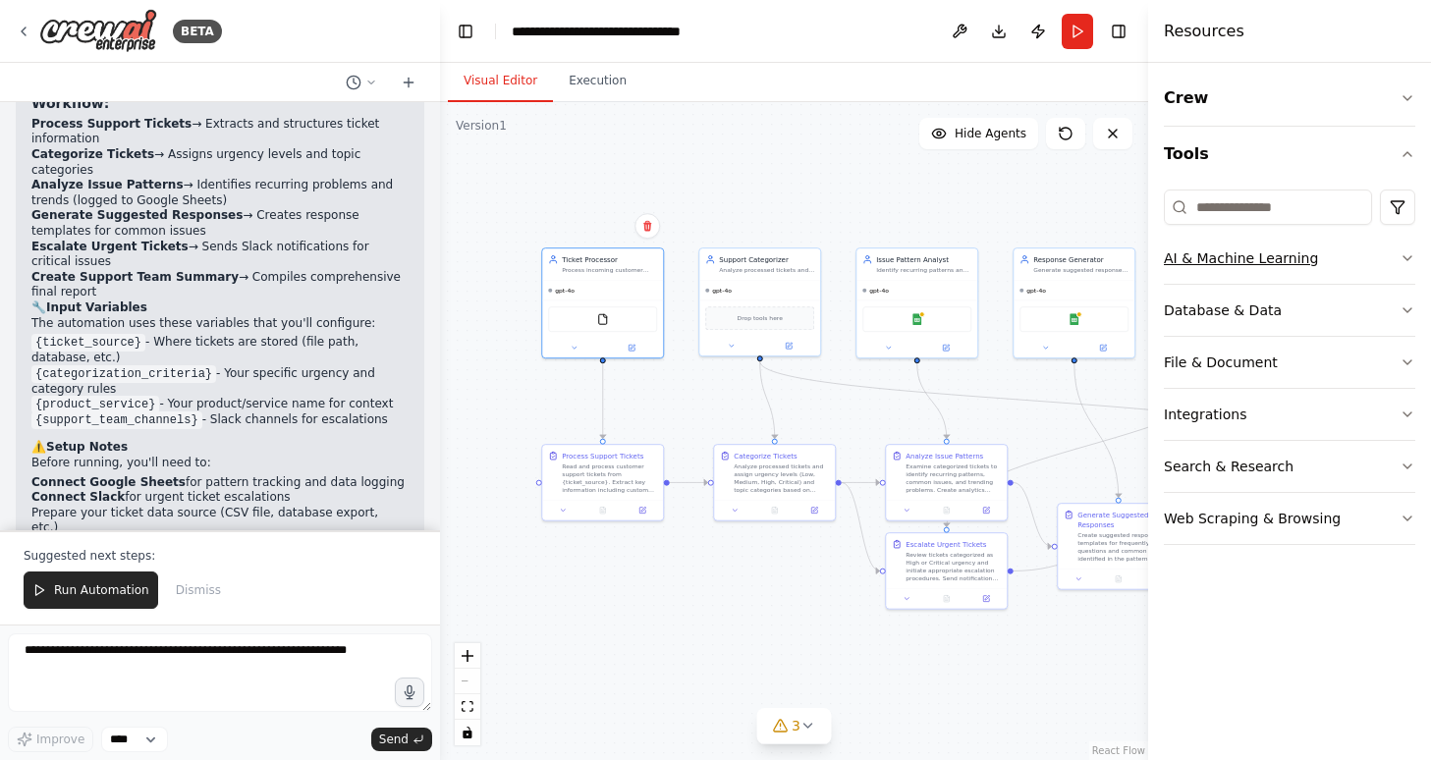
click at [1400, 270] on button "AI & Machine Learning" at bounding box center [1289, 258] width 251 height 51
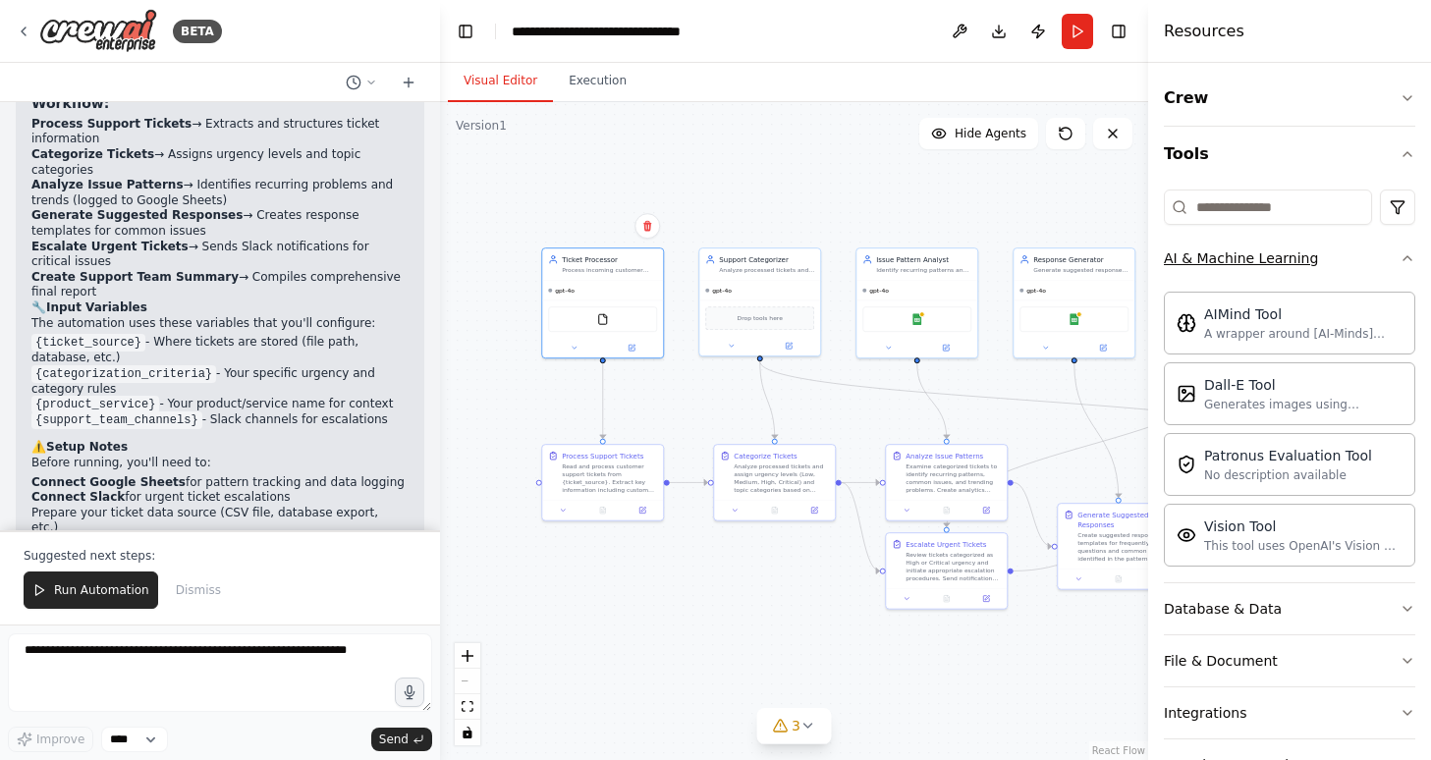
click at [1400, 254] on icon "button" at bounding box center [1408, 259] width 16 height 16
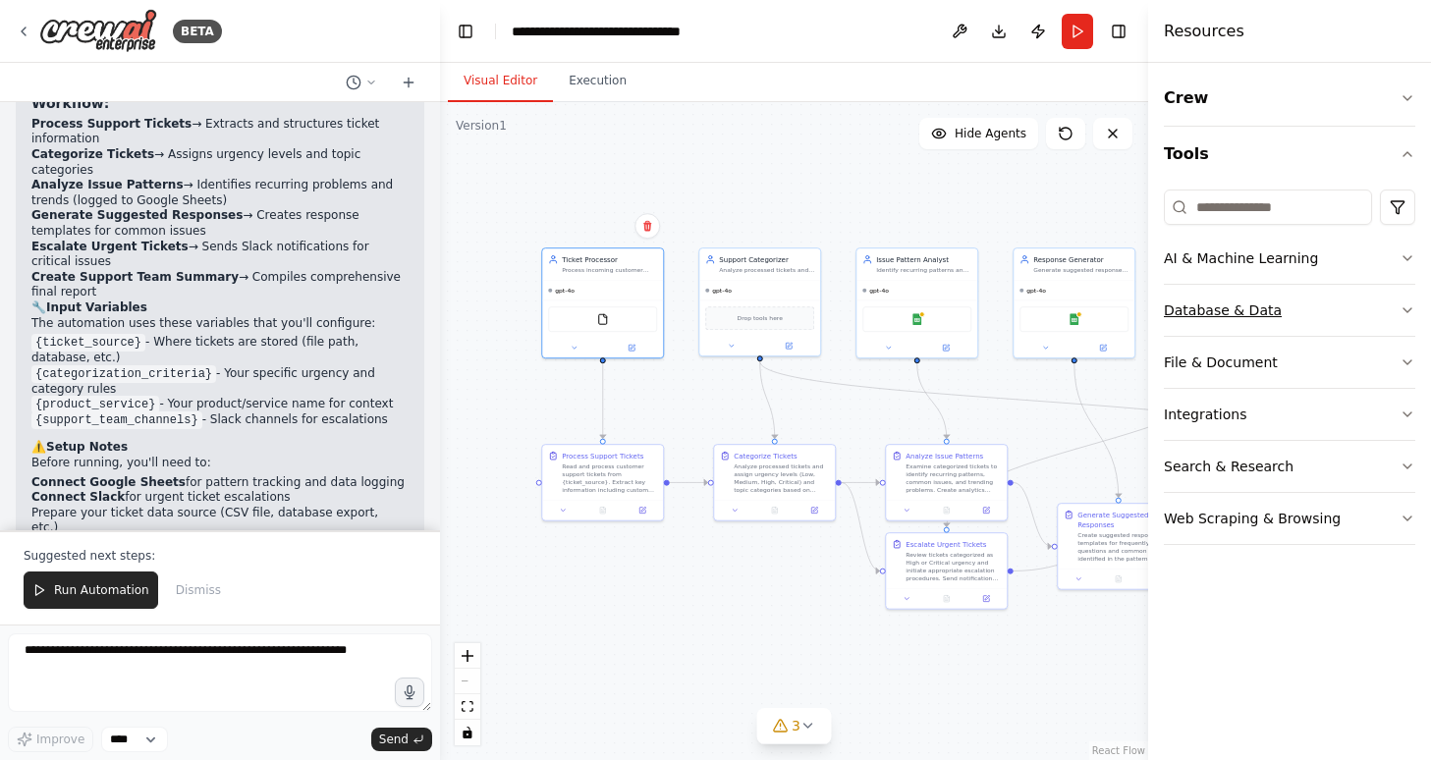
click at [1404, 309] on icon "button" at bounding box center [1408, 310] width 8 height 4
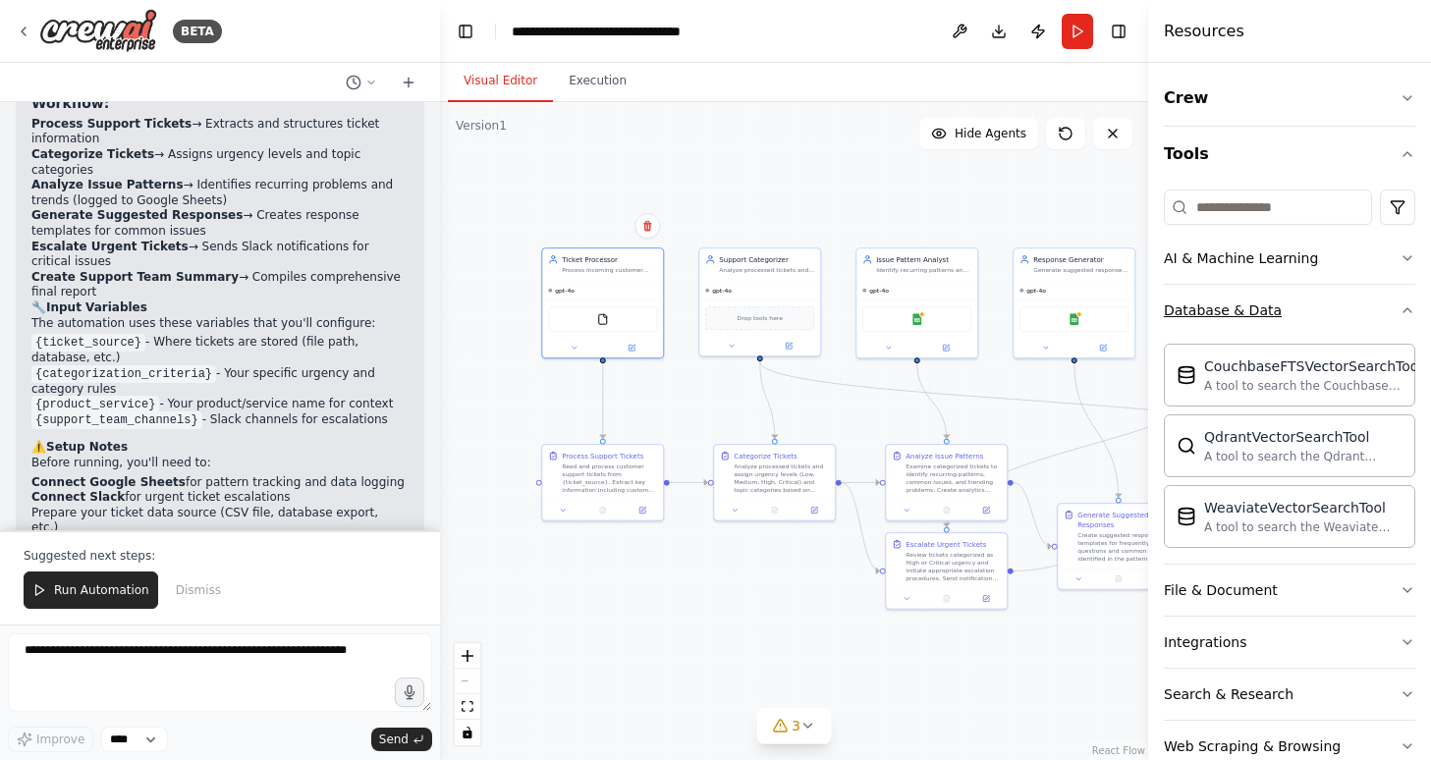
click at [1404, 309] on icon "button" at bounding box center [1408, 311] width 16 height 16
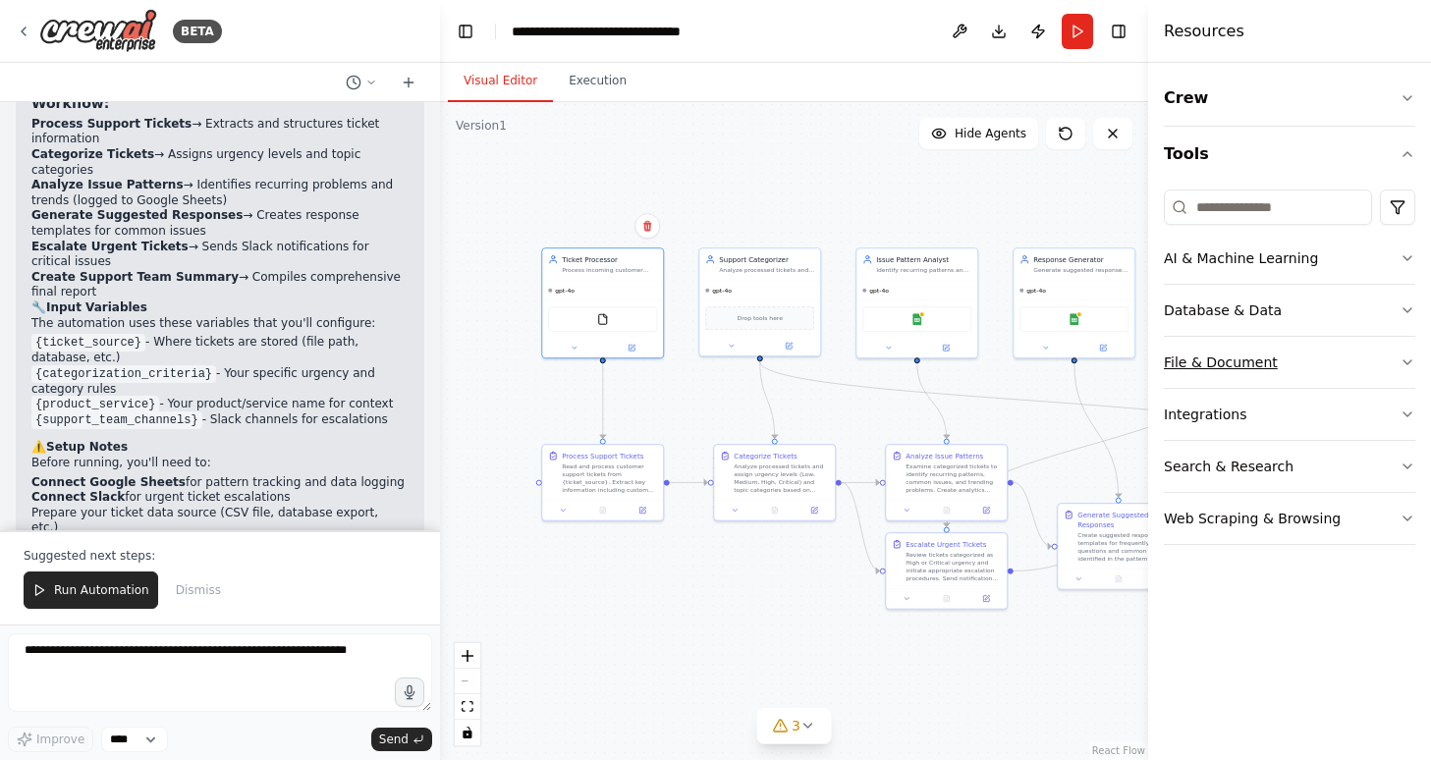
click at [1400, 364] on icon "button" at bounding box center [1408, 363] width 16 height 16
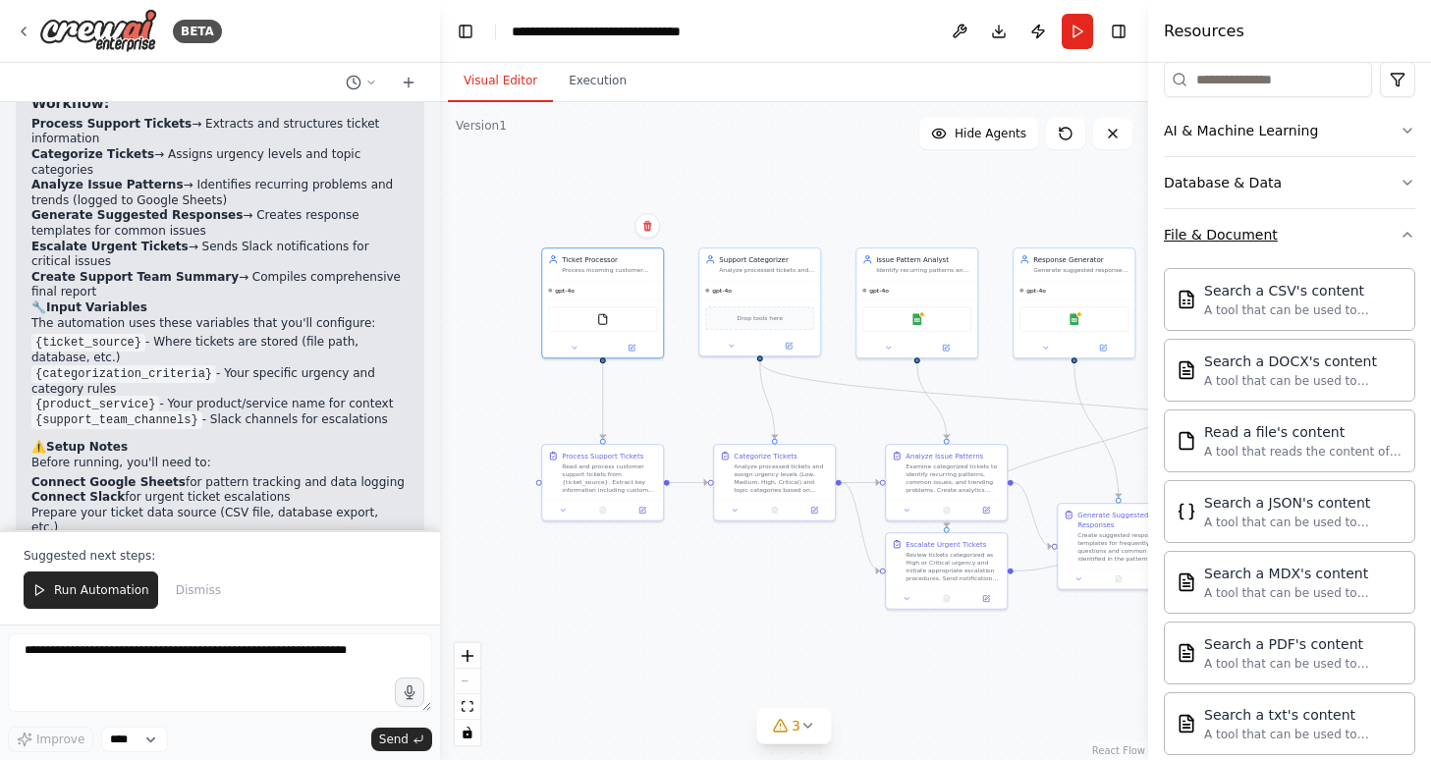
scroll to position [134, 0]
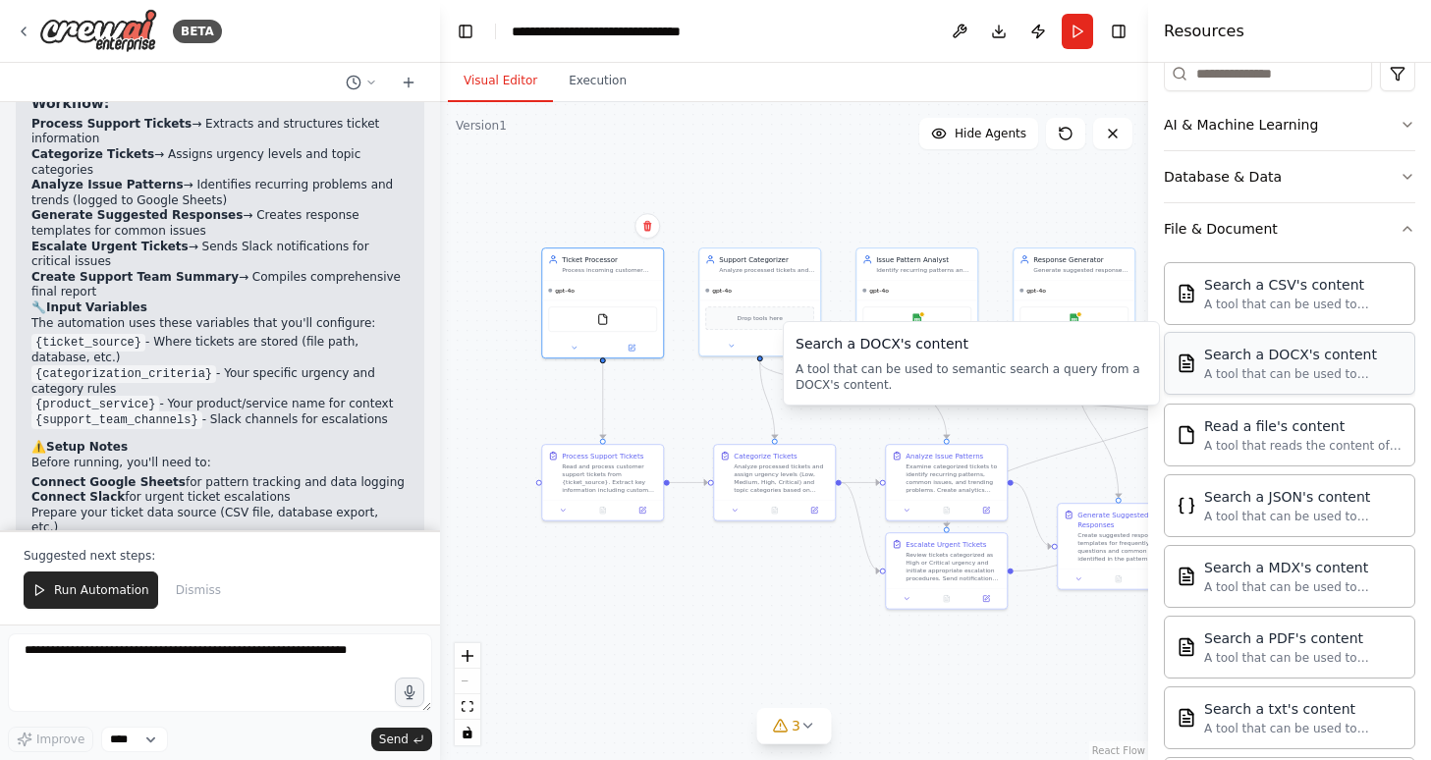
click at [1355, 377] on div "A tool that can be used to semantic search a query from a DOCX's content." at bounding box center [1303, 374] width 198 height 16
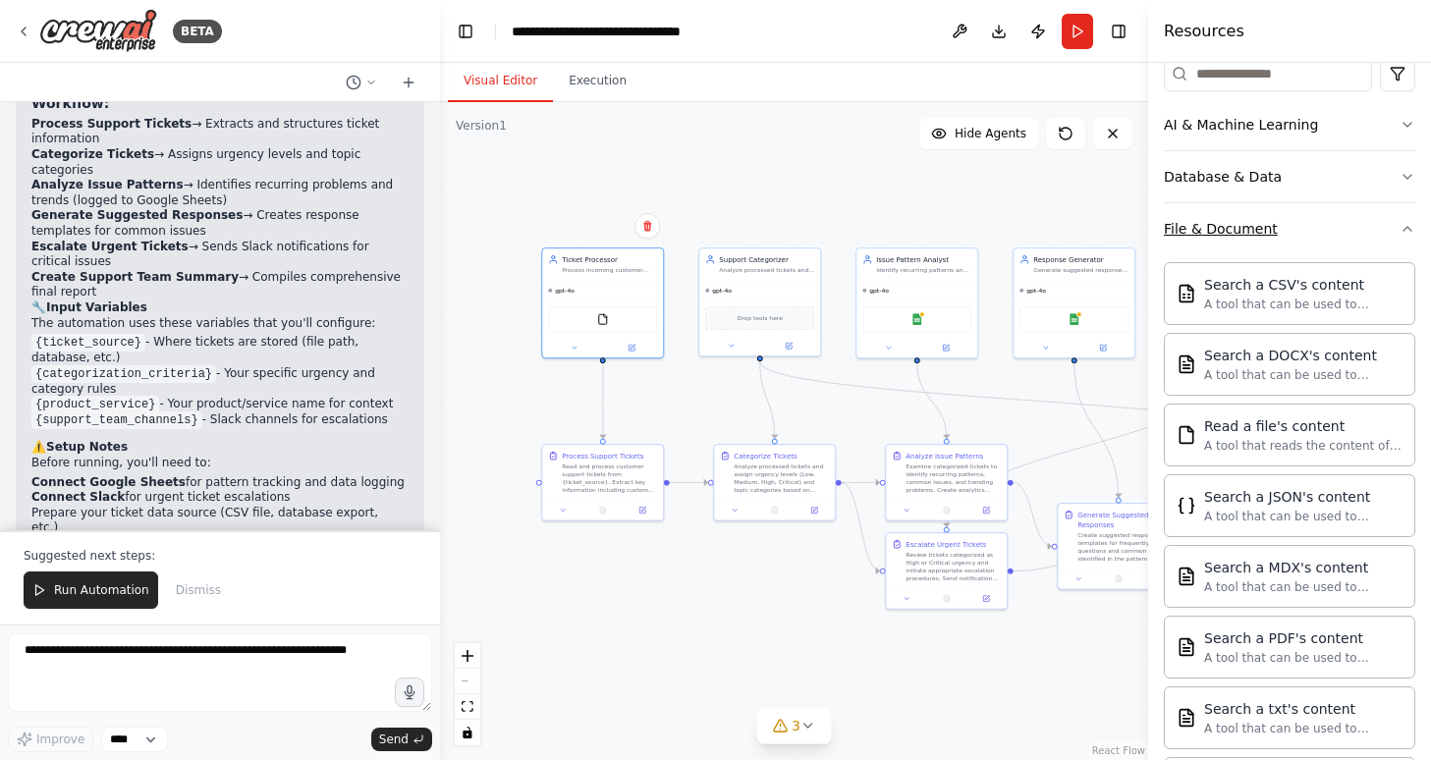
click at [1406, 228] on icon "button" at bounding box center [1408, 229] width 8 height 4
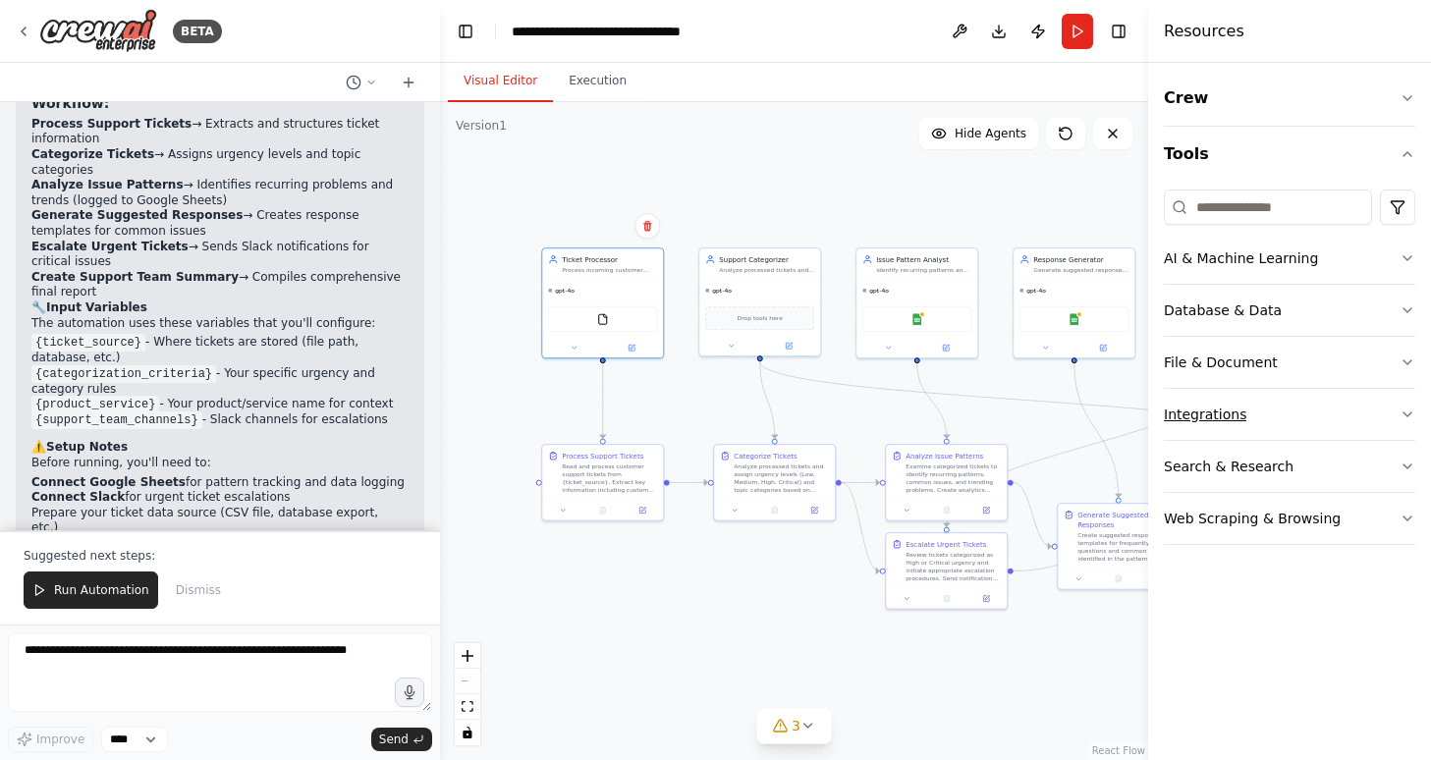
click at [1406, 411] on icon "button" at bounding box center [1408, 415] width 16 height 16
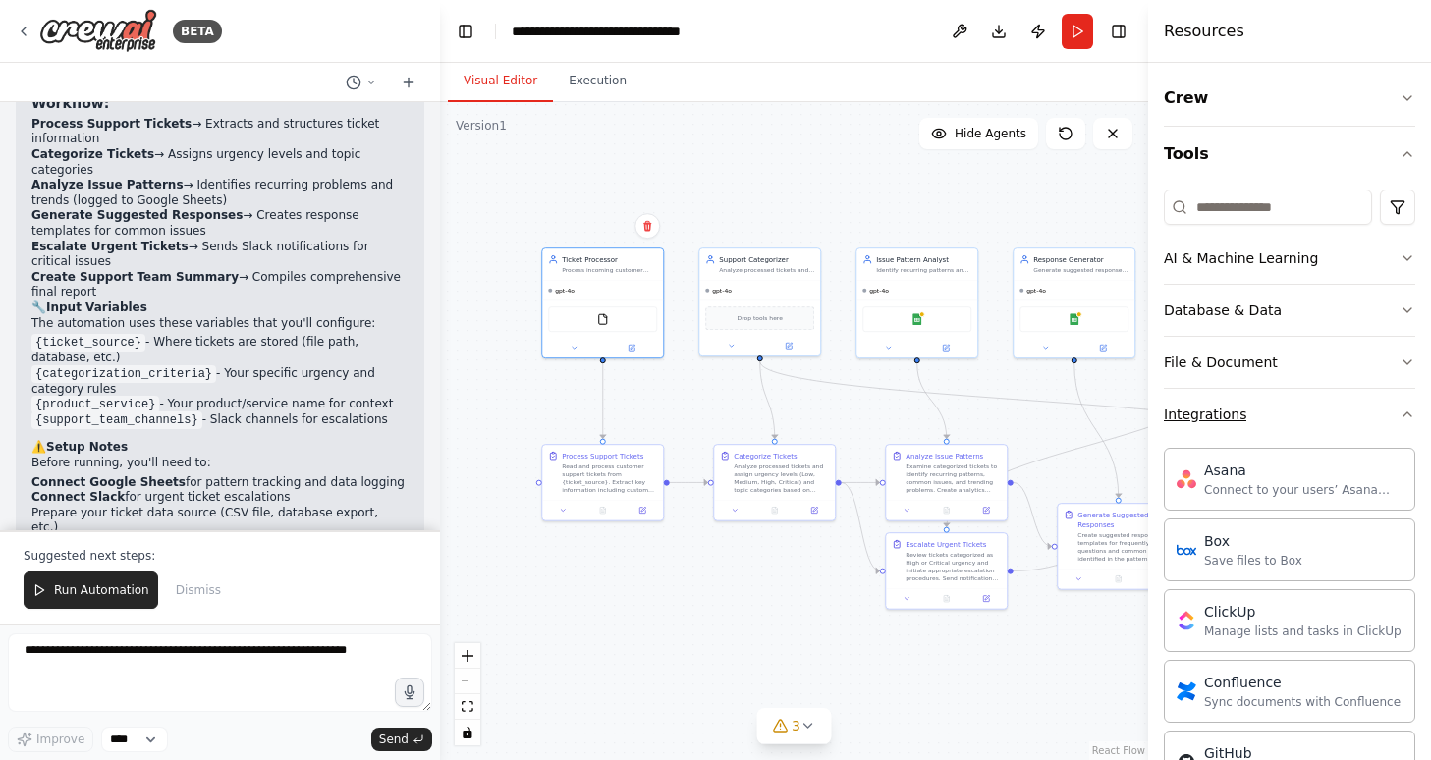
click at [1410, 411] on icon "button" at bounding box center [1408, 415] width 16 height 16
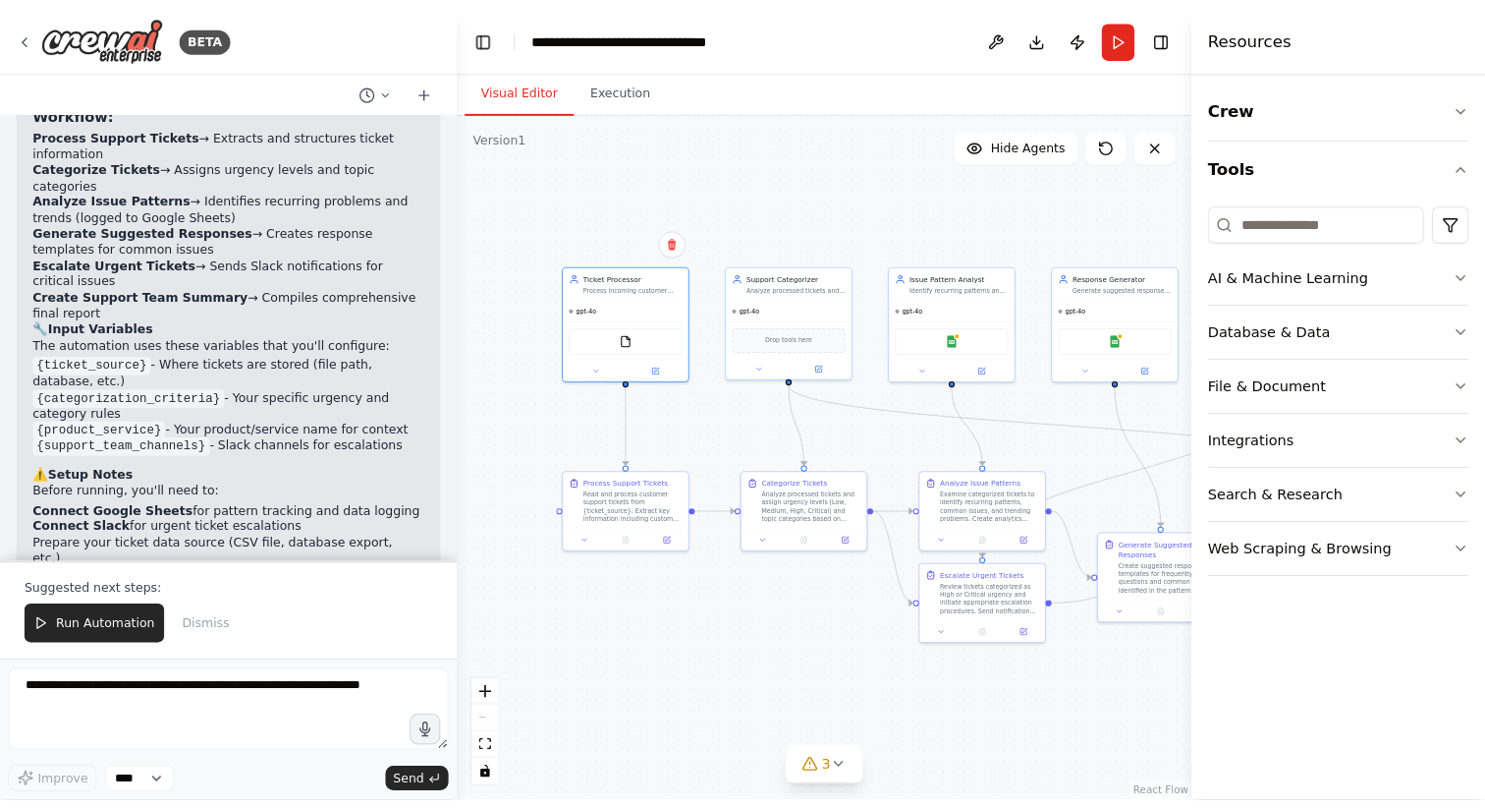
scroll to position [1907, 0]
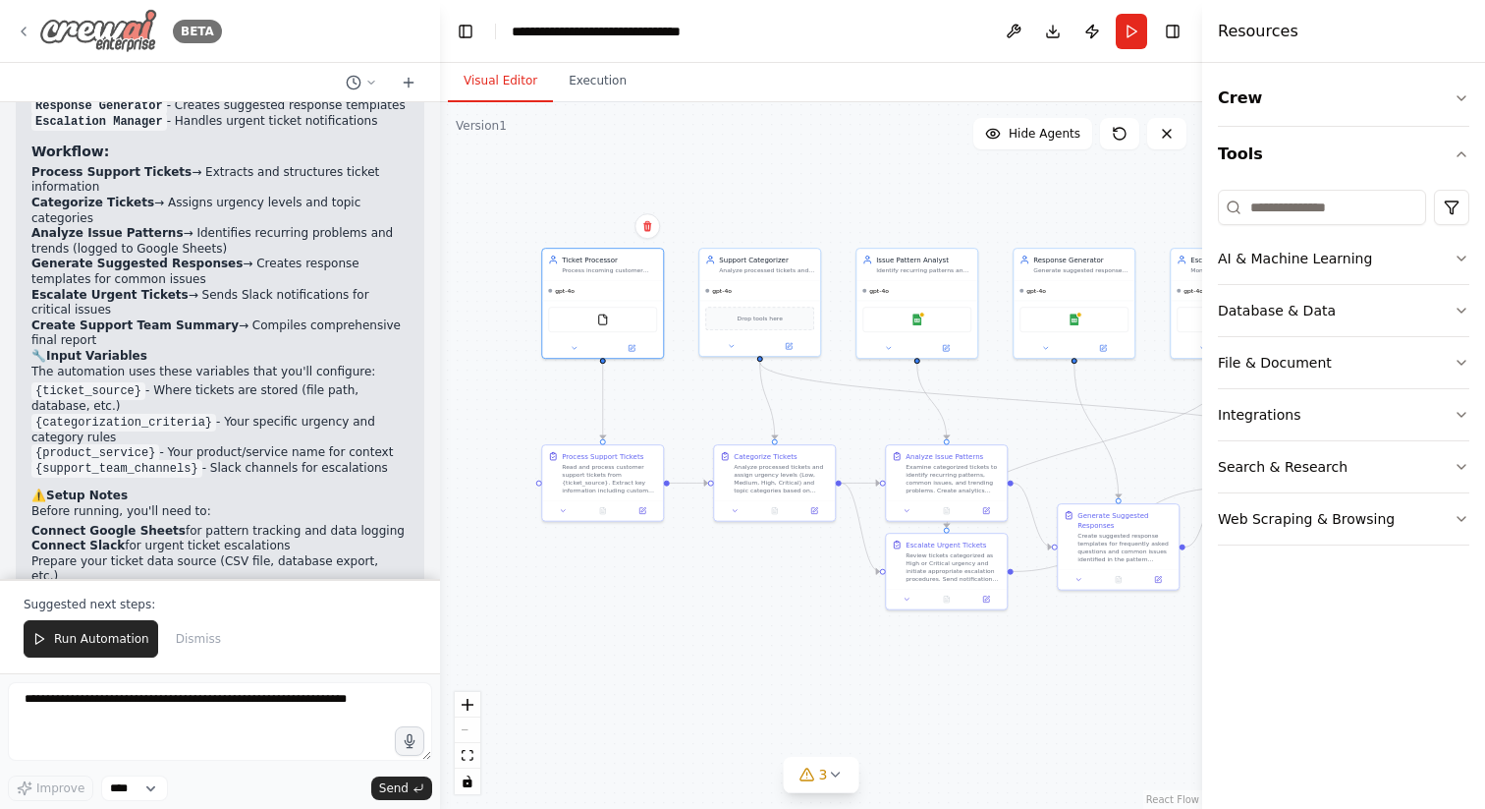
click at [32, 32] on div "BETA" at bounding box center [119, 31] width 206 height 44
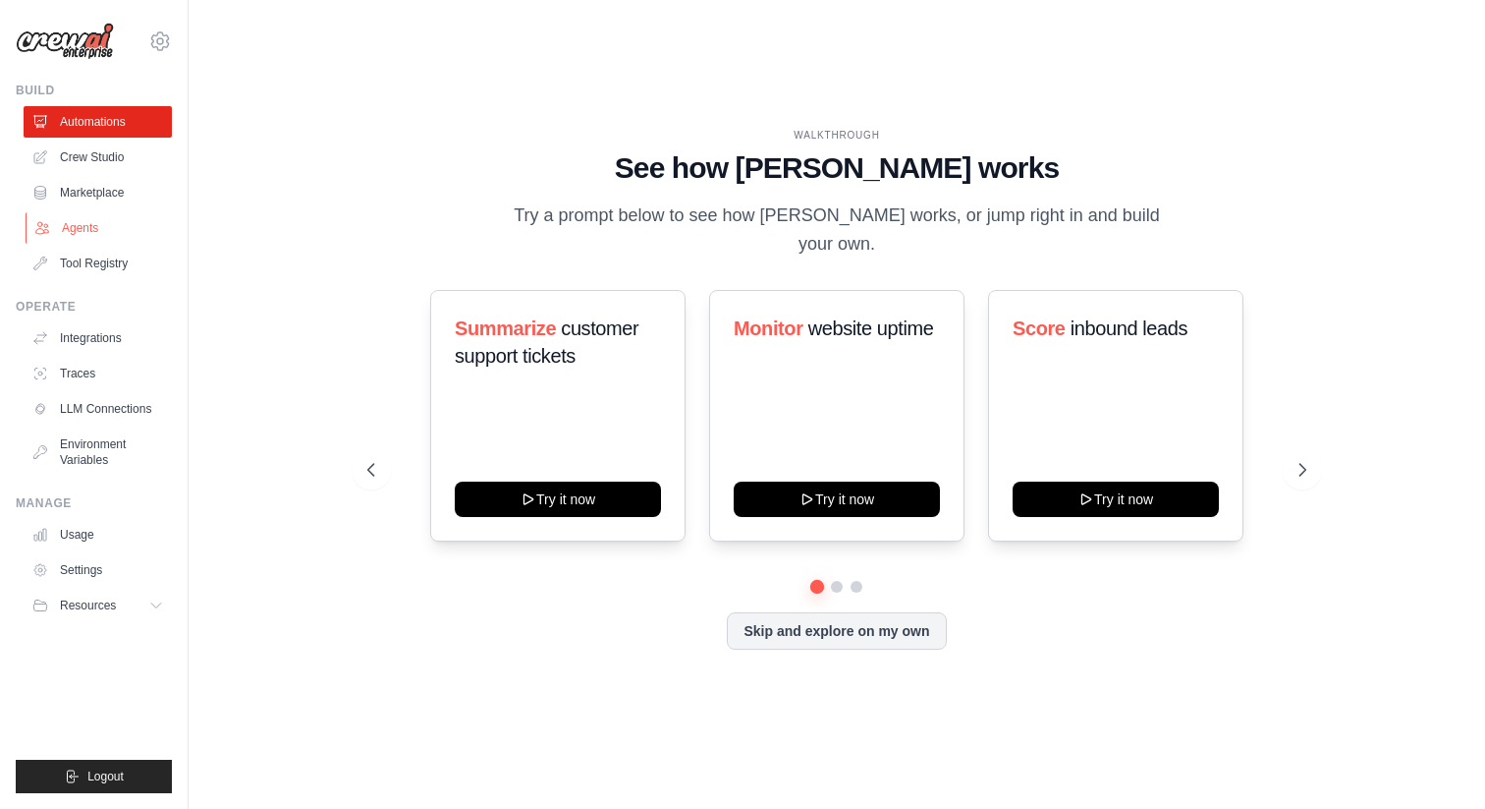
click at [120, 234] on link "Agents" at bounding box center [100, 227] width 148 height 31
click at [1292, 465] on button at bounding box center [1302, 469] width 39 height 39
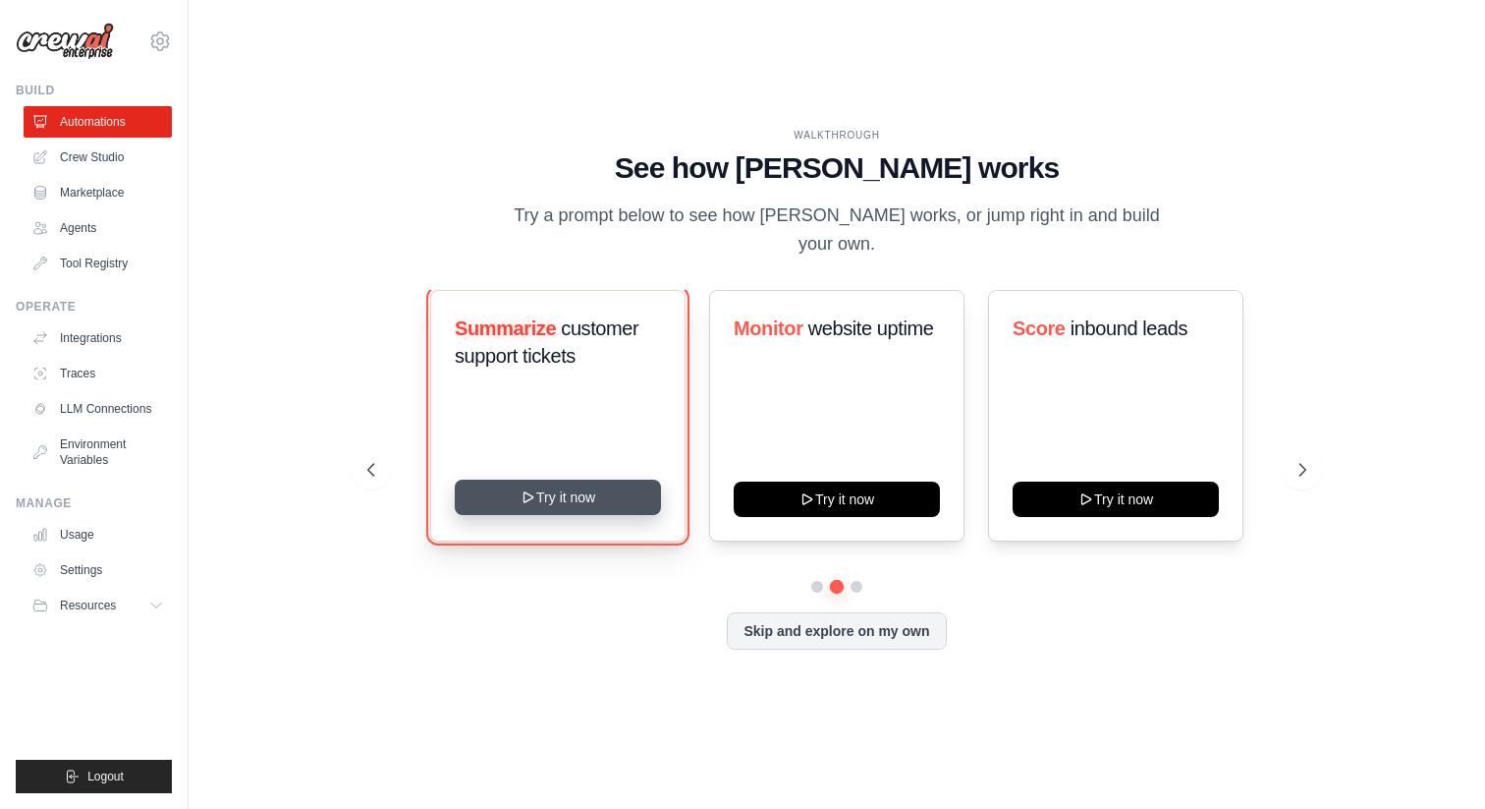
click at [576, 497] on button "Try it now" at bounding box center [558, 496] width 206 height 35
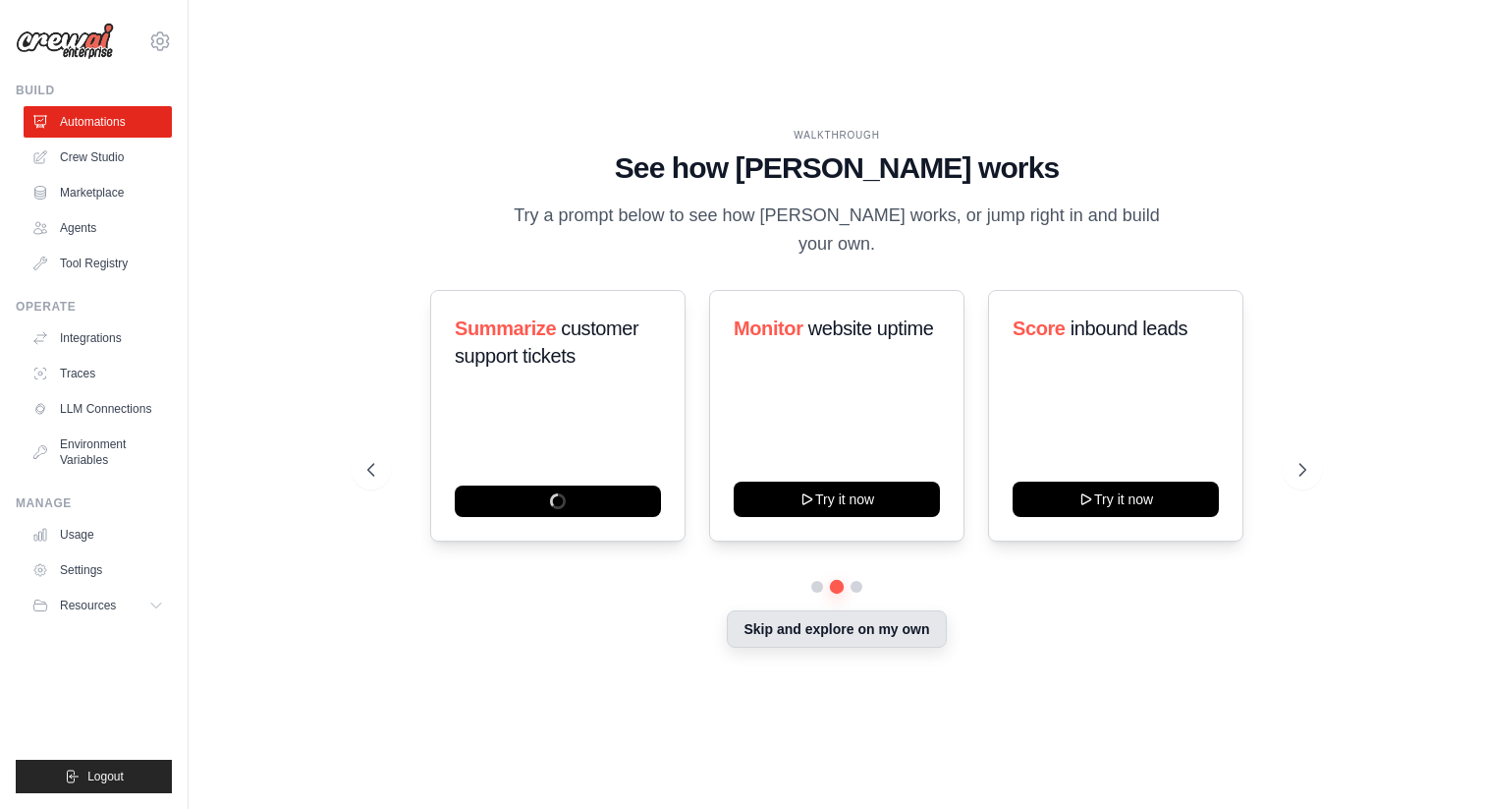
click at [782, 634] on button "Skip and explore on my own" at bounding box center [836, 628] width 219 height 37
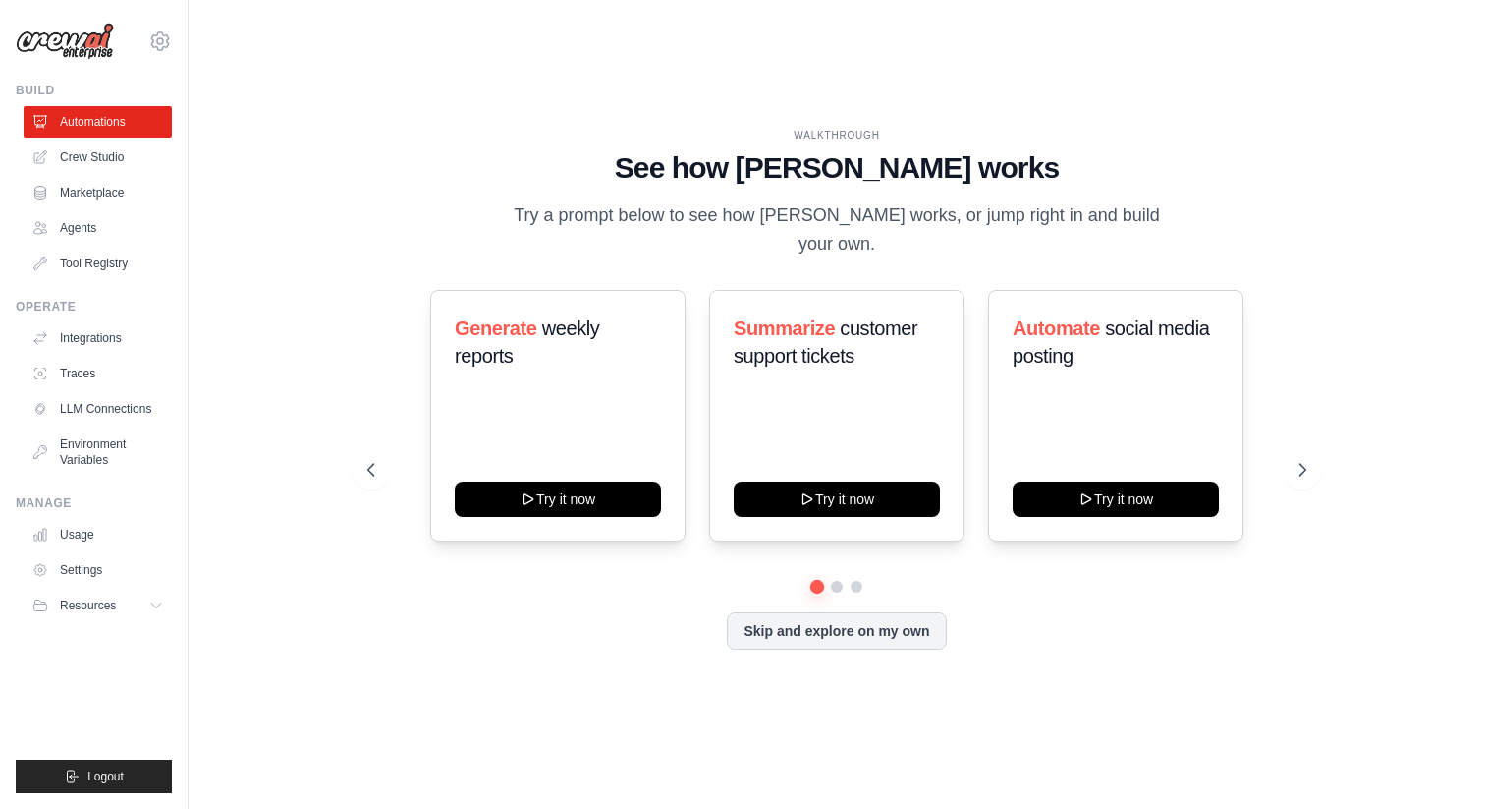
click at [441, 98] on div "WALKTHROUGH See how CrewAI works Try a prompt below to see how CrewAI works, or…" at bounding box center [837, 404] width 1234 height 769
click at [1316, 467] on button at bounding box center [1302, 469] width 39 height 39
click at [378, 466] on icon at bounding box center [370, 470] width 20 height 20
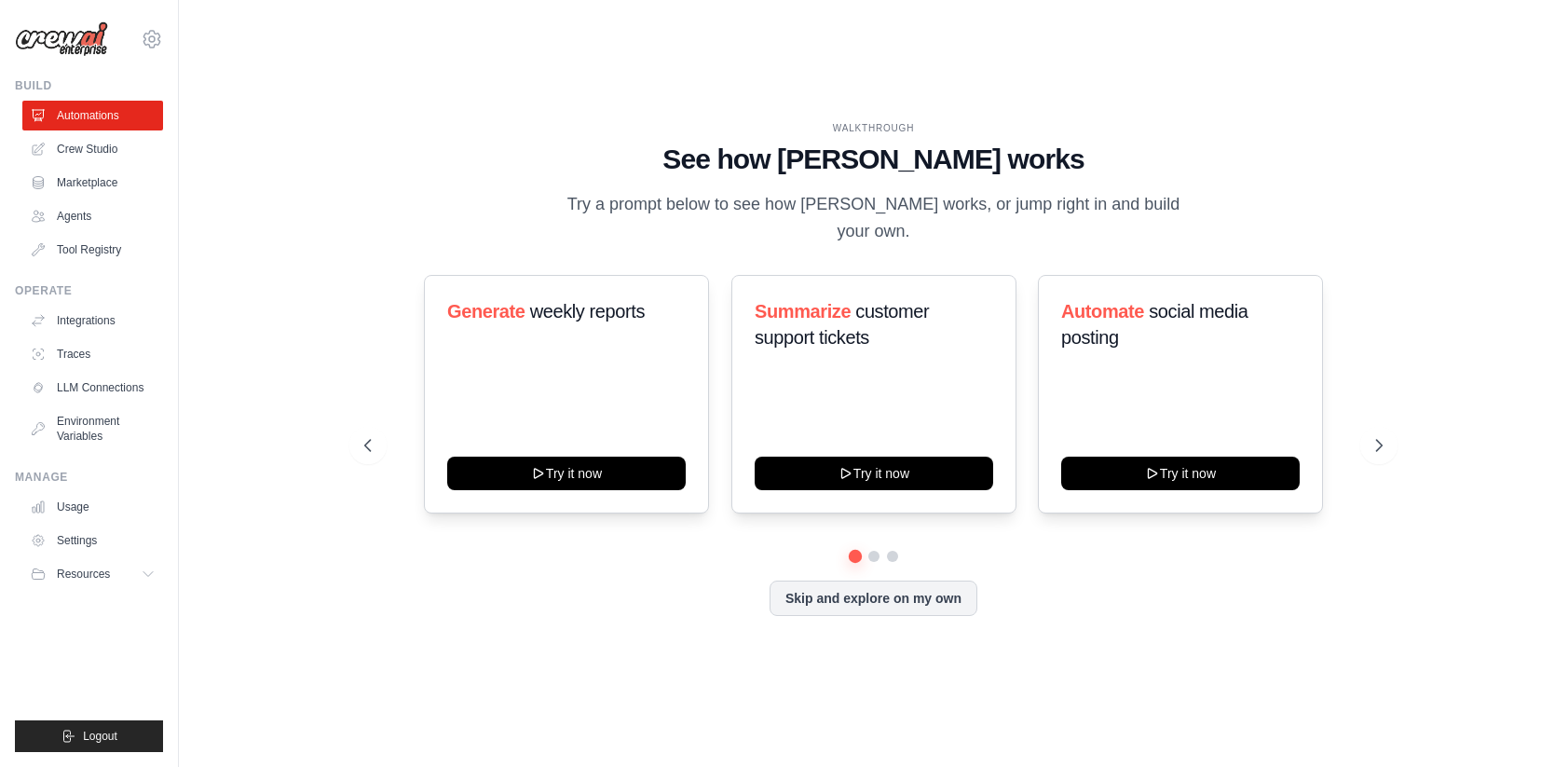
drag, startPoint x: 569, startPoint y: 201, endPoint x: 954, endPoint y: 232, distance: 386.2
click at [954, 232] on p "Try a prompt below to see how CrewAI works, or jump right in and build your own." at bounding box center [874, 218] width 626 height 55
copy p "Try a prompt below to see how CrewAI works, or jump right in and build your own."
click at [862, 602] on button "Skip and explore on my own" at bounding box center [873, 595] width 208 height 35
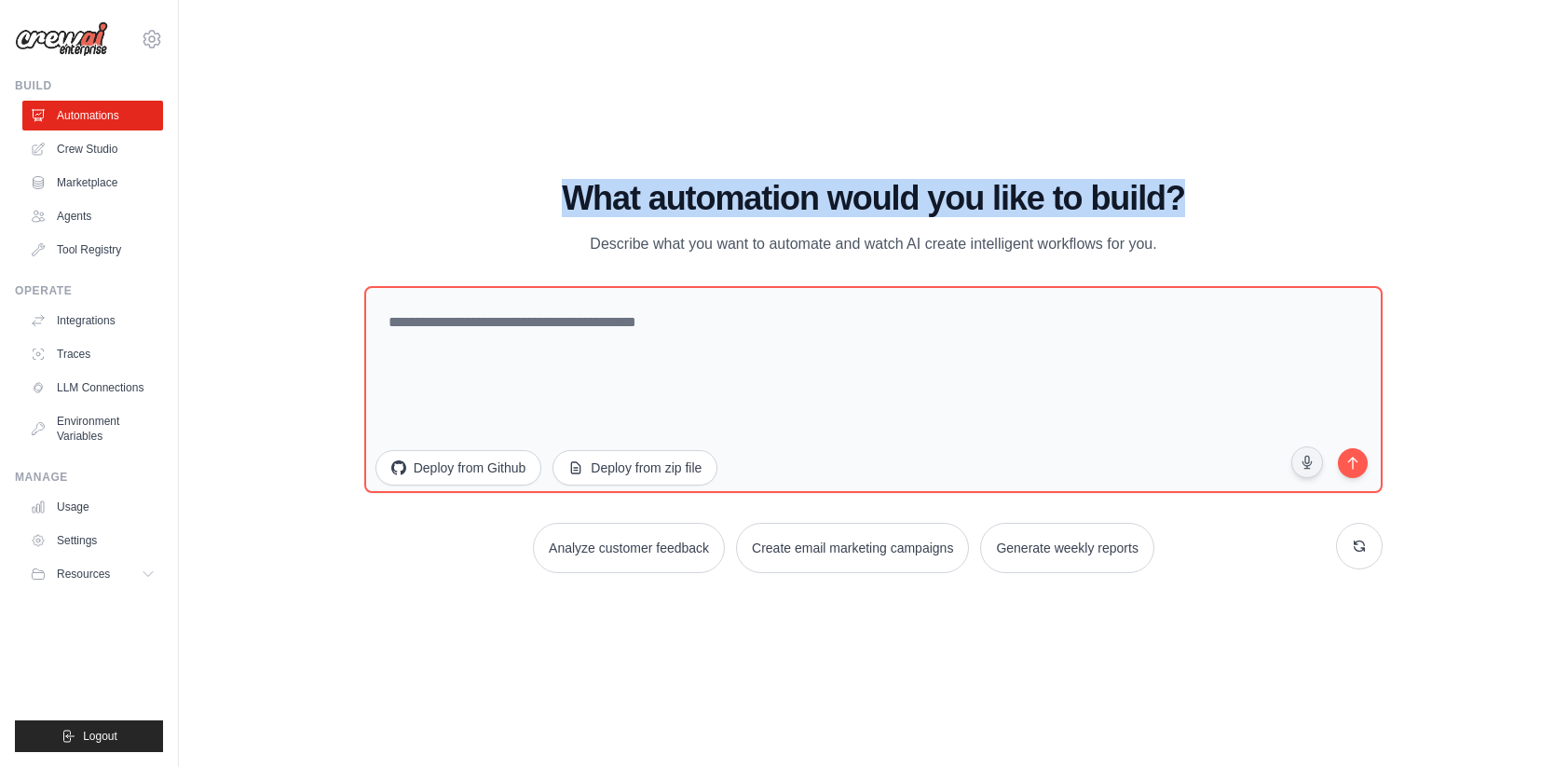
drag, startPoint x: 562, startPoint y: 187, endPoint x: 1190, endPoint y: 182, distance: 628.0
click at [1190, 182] on h1 "What automation would you like to build?" at bounding box center [874, 198] width 1020 height 37
copy h1 "What automation would you like to build?"
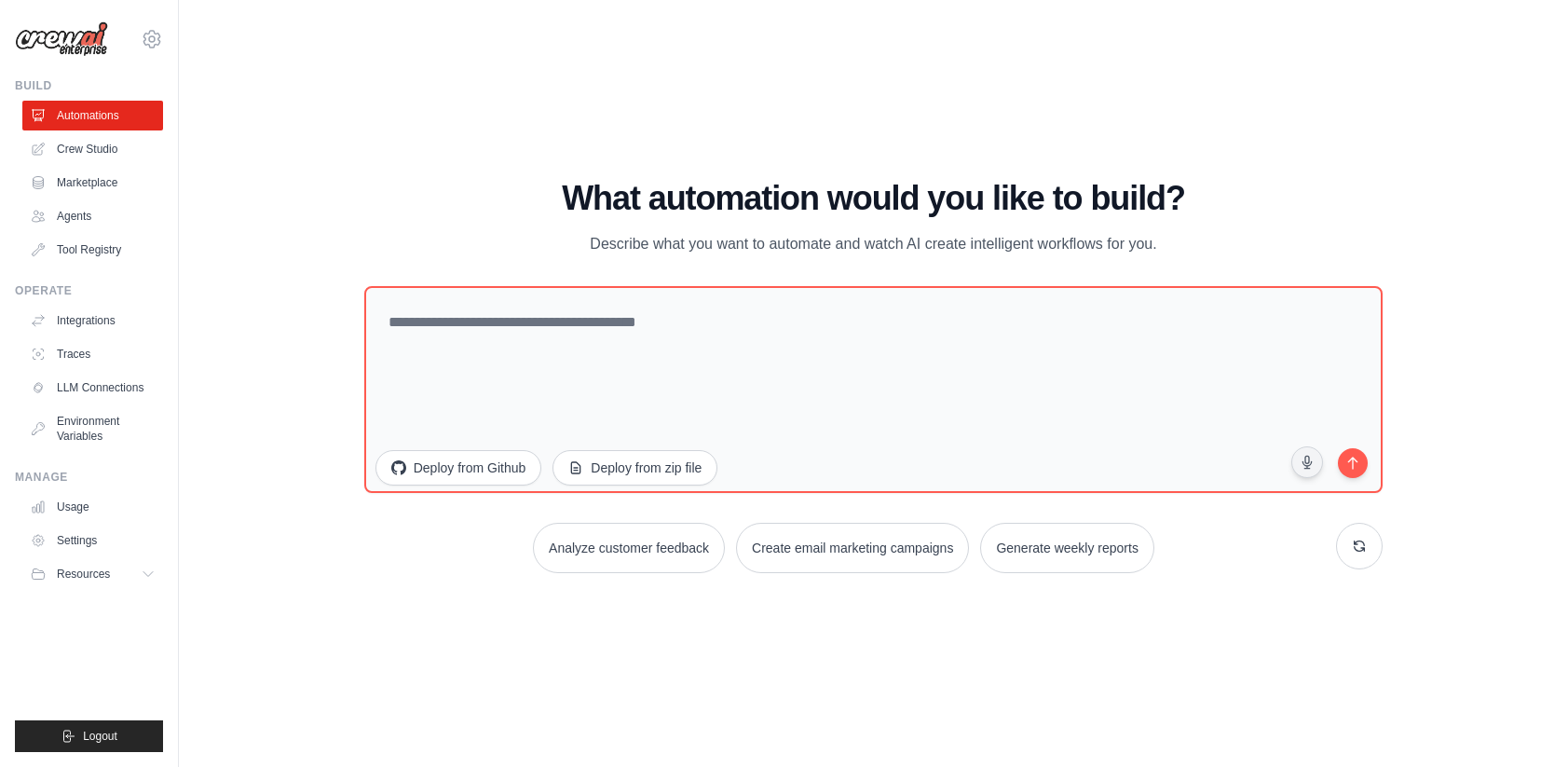
click at [593, 238] on p "Describe what you want to automate and watch AI create intelligent workflows fo…" at bounding box center [874, 245] width 626 height 25
copy div "Describe what you want to automate and watch AI create intelligent workflows fo…"
click at [437, 528] on div "Analyze customer feedback Create email marketing campaigns Generate weekly repo…" at bounding box center [874, 547] width 1020 height 50
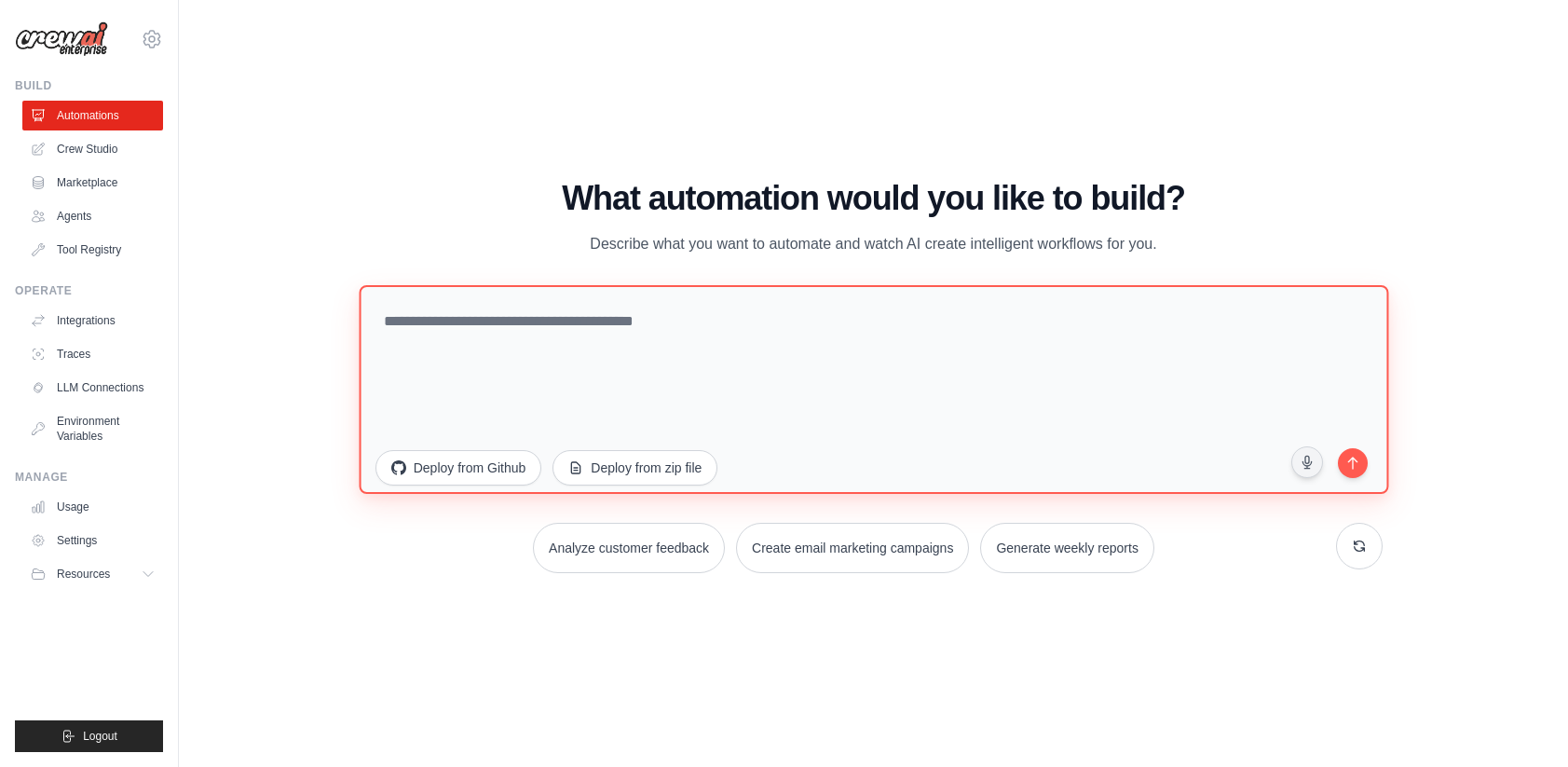
drag, startPoint x: 599, startPoint y: 320, endPoint x: 319, endPoint y: 308, distance: 280.3
click at [319, 308] on div "WALKTHROUGH See how CrewAI works Try a prompt below to see how CrewAI works, or…" at bounding box center [874, 383] width 1330 height 729
click at [387, 321] on textarea at bounding box center [874, 389] width 1030 height 209
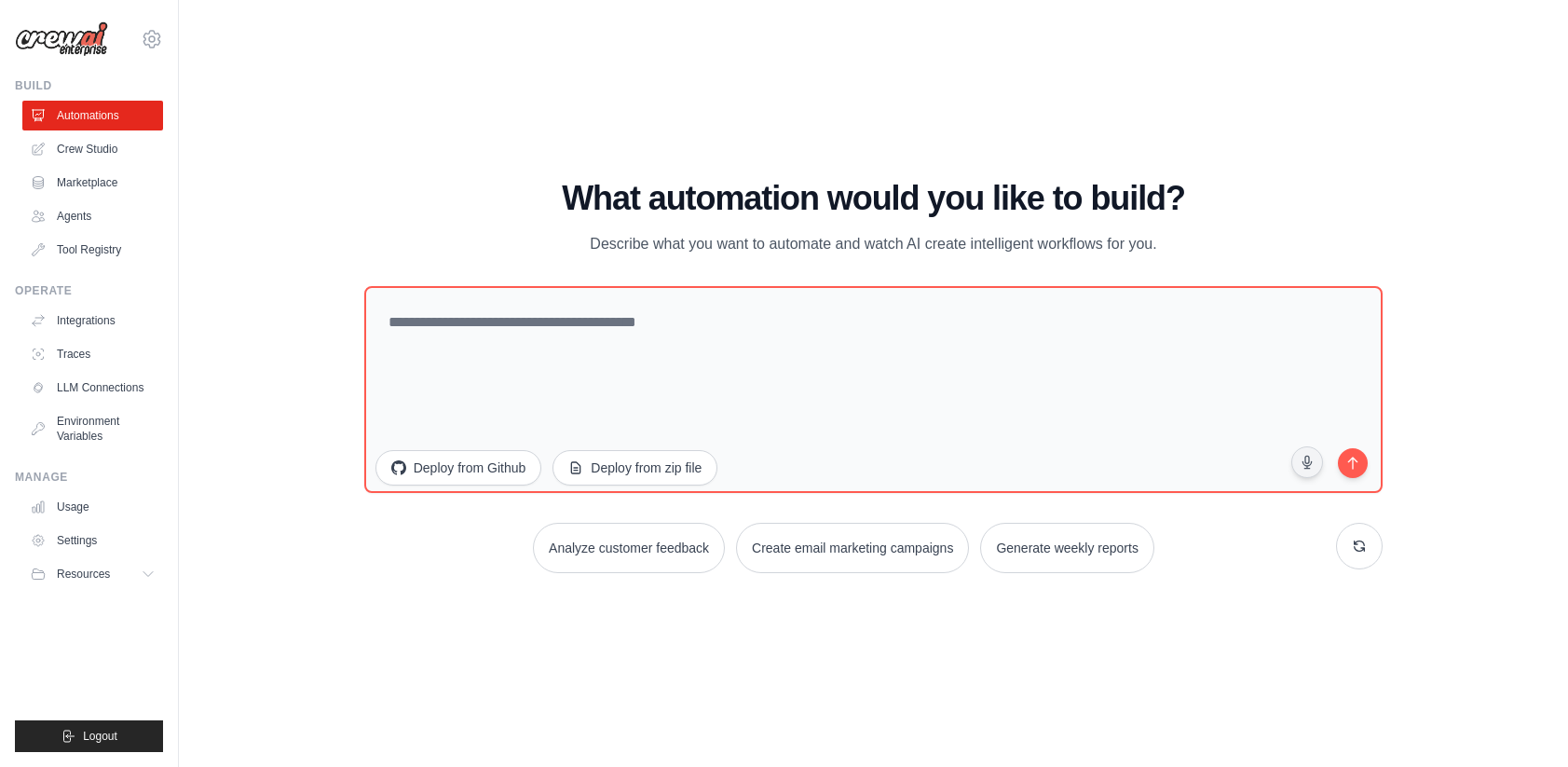
click at [374, 137] on div "WALKTHROUGH See how CrewAI works Try a prompt below to see how CrewAI works, or…" at bounding box center [874, 383] width 1330 height 729
click at [1361, 543] on icon at bounding box center [1359, 545] width 15 height 15
